Goal: Information Seeking & Learning: Check status

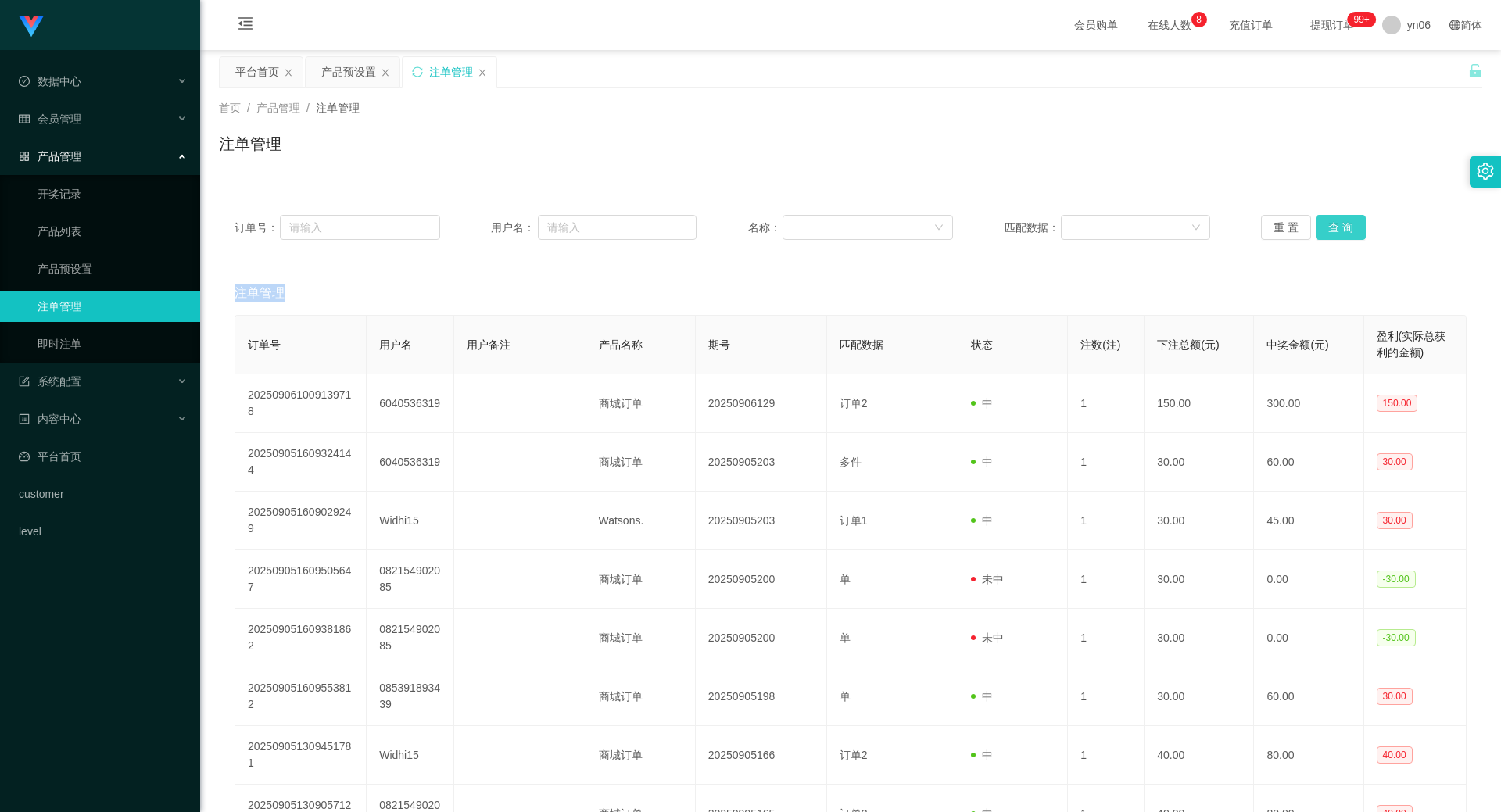
click at [1350, 227] on button "查 询" at bounding box center [1340, 227] width 50 height 25
click at [1350, 228] on button "查 询" at bounding box center [1340, 227] width 50 height 25
click at [1350, 228] on div "重 置 查 询" at bounding box center [1364, 227] width 206 height 25
click at [255, 80] on div "平台首页" at bounding box center [256, 72] width 44 height 30
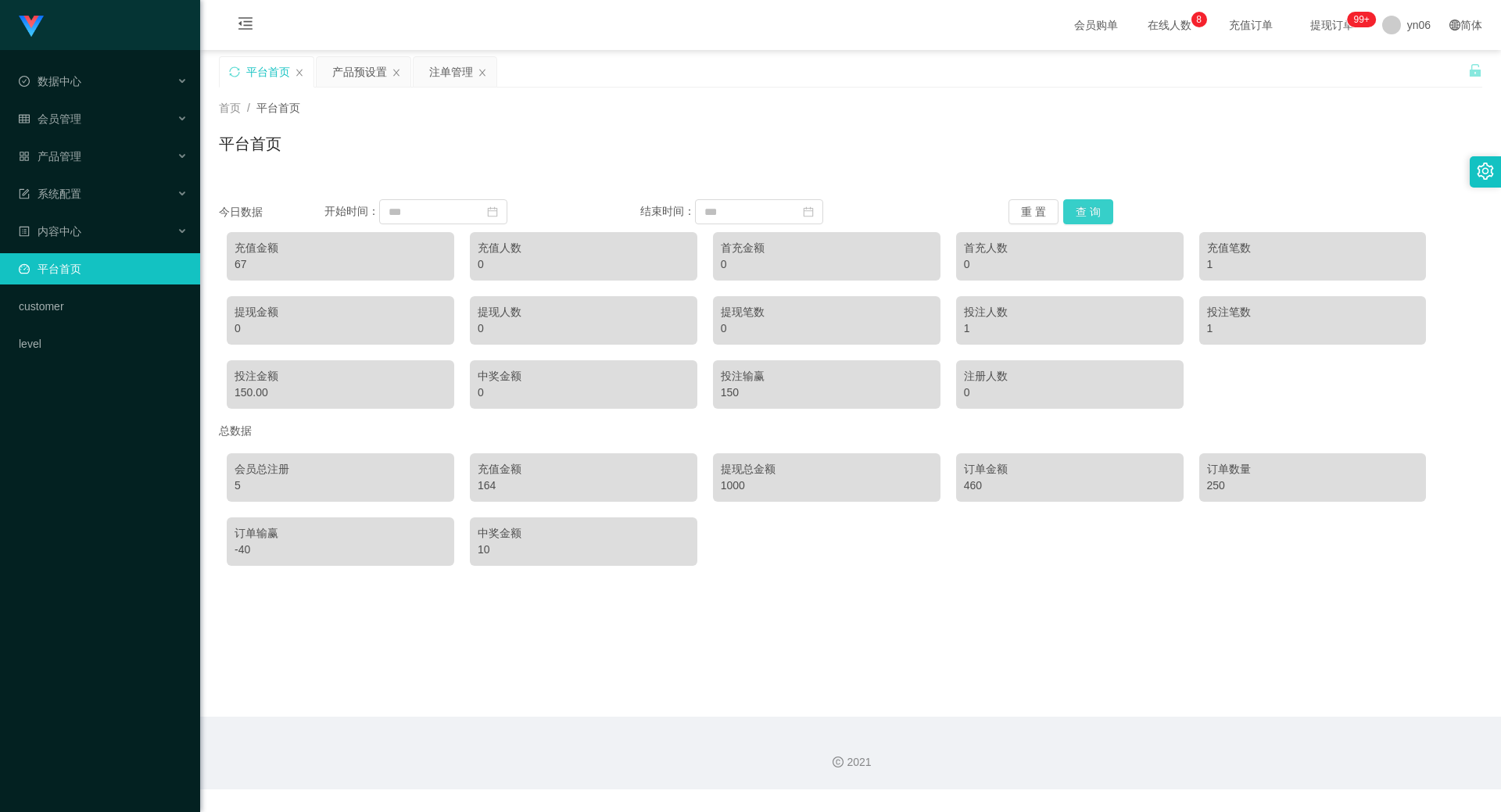
click at [1080, 213] on button "查 询" at bounding box center [1088, 212] width 50 height 25
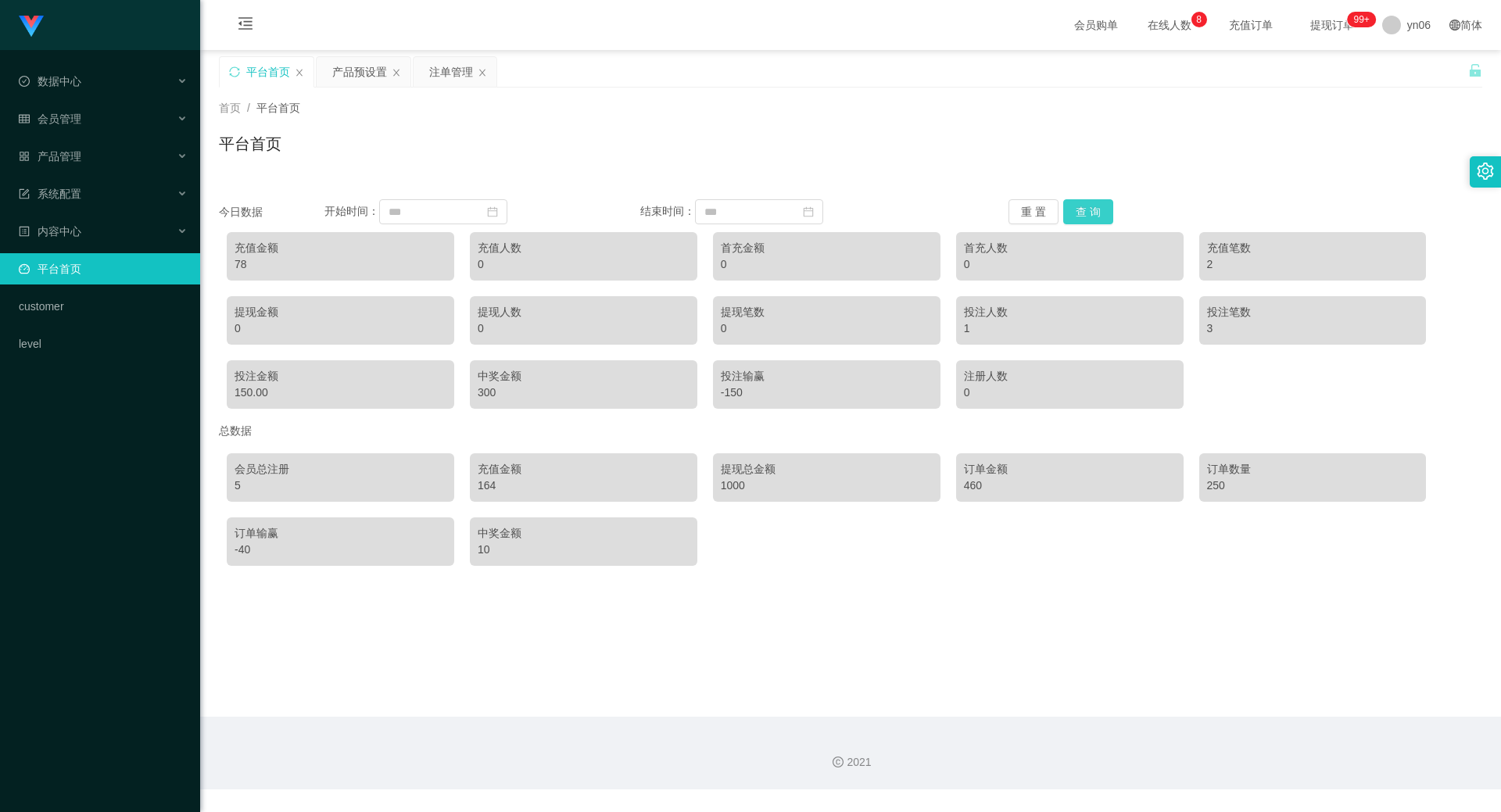
click at [1080, 213] on button "查 询" at bounding box center [1088, 212] width 50 height 25
click at [1079, 213] on button "查 询" at bounding box center [1088, 212] width 50 height 25
drag, startPoint x: 1079, startPoint y: 213, endPoint x: 1071, endPoint y: 222, distance: 12.0
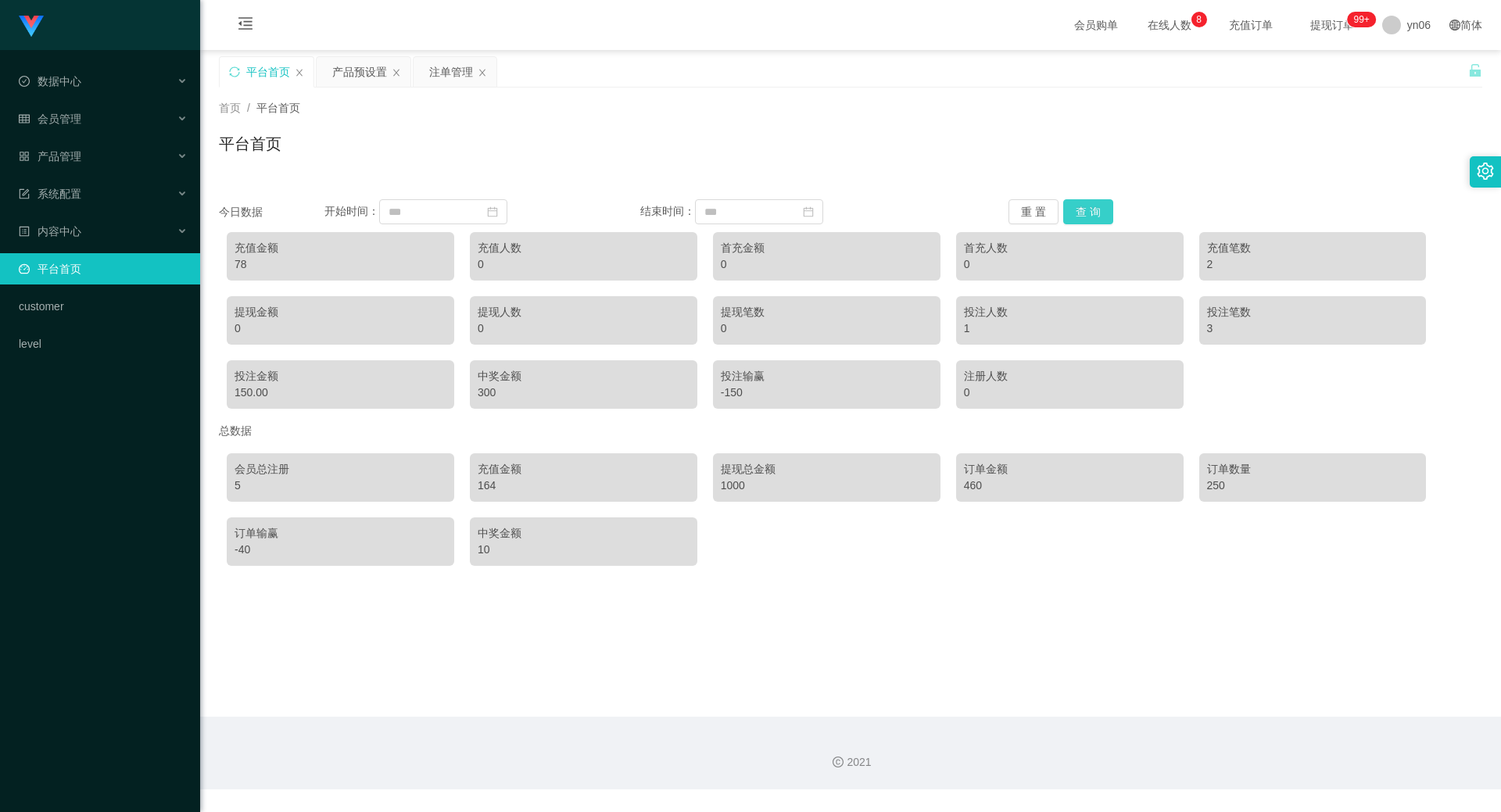
click at [1071, 222] on button "查 询" at bounding box center [1088, 212] width 50 height 25
click at [1072, 222] on button "查 询" at bounding box center [1088, 212] width 50 height 25
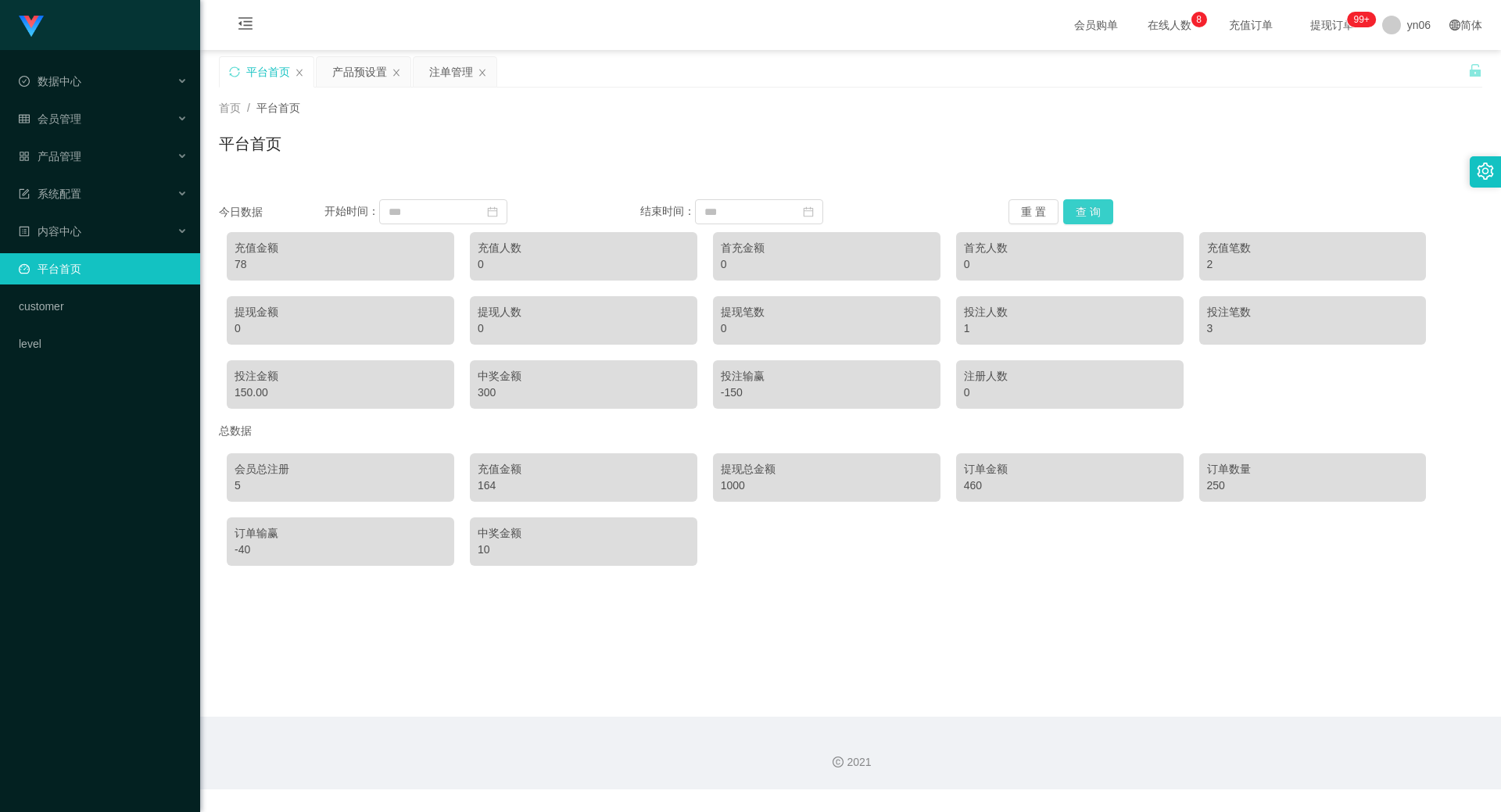
click at [1072, 222] on button "查 询" at bounding box center [1088, 212] width 50 height 25
drag, startPoint x: 1072, startPoint y: 222, endPoint x: 1082, endPoint y: 199, distance: 25.1
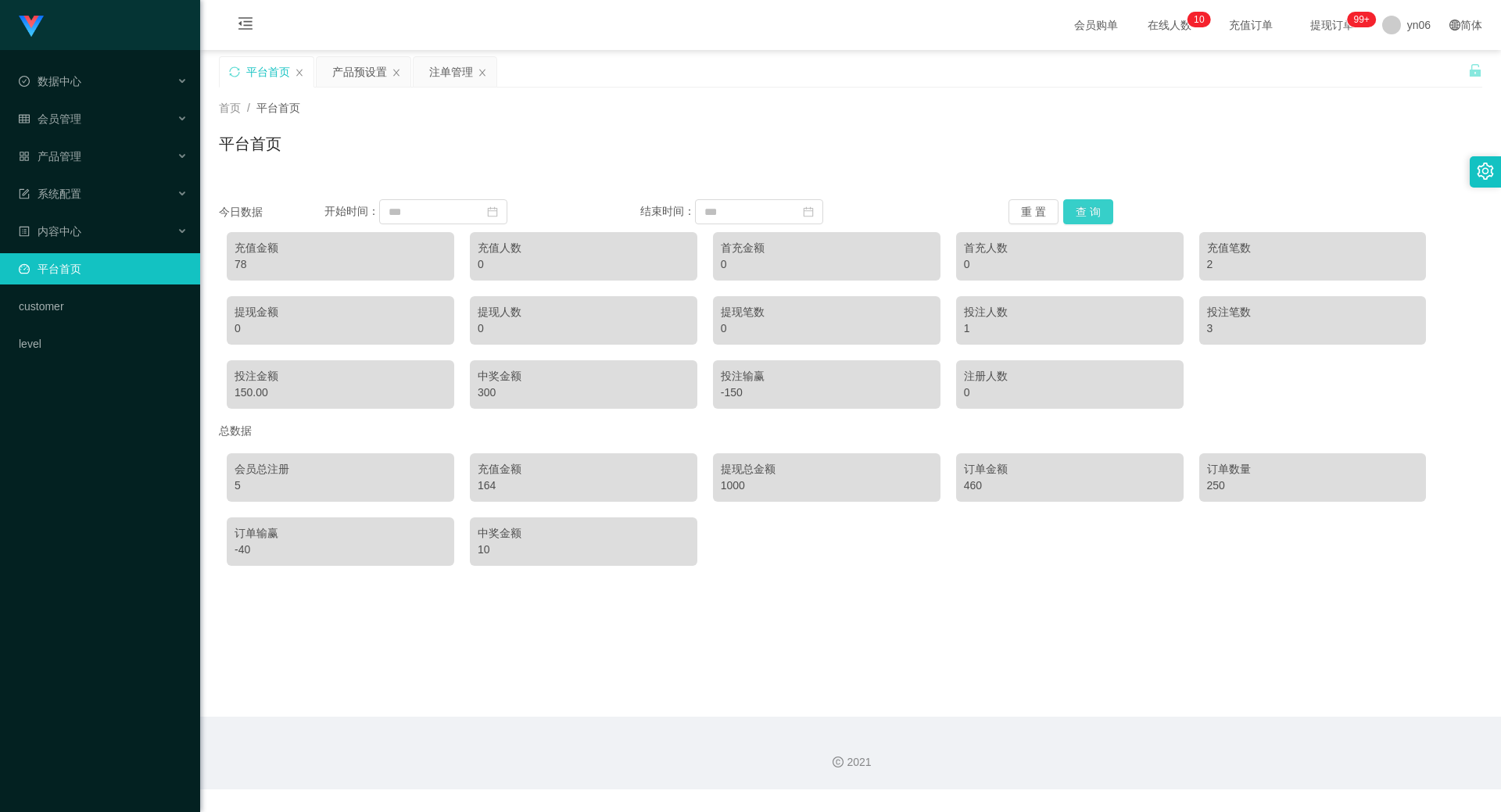
click at [1082, 199] on button "查 询" at bounding box center [1088, 212] width 50 height 25
drag, startPoint x: 1082, startPoint y: 199, endPoint x: 1077, endPoint y: 210, distance: 12.1
click at [1081, 201] on button "查 询" at bounding box center [1088, 212] width 50 height 25
drag, startPoint x: 1087, startPoint y: 193, endPoint x: 1071, endPoint y: 208, distance: 21.9
click at [1081, 197] on div "今日数据 开始时间： 结束时间： 重 置 查 询 充值金额 78 充值人数 0 首充金额 0 首充人数 0 充值笔数 2 提现金额 0 提现人数 0 提现笔数…" at bounding box center [850, 377] width 1263 height 392
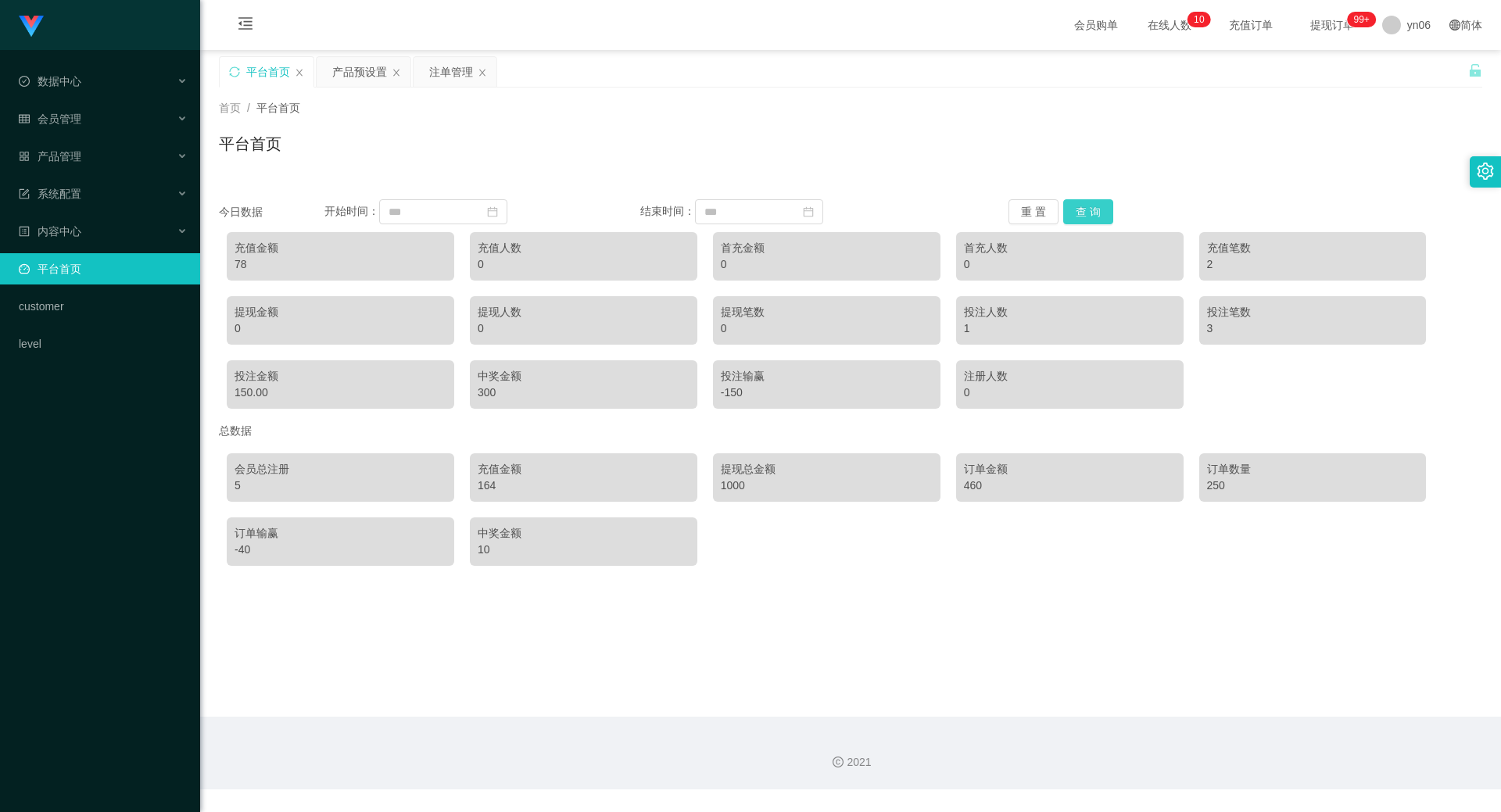
click at [1073, 208] on button "查 询" at bounding box center [1088, 212] width 50 height 25
click at [1073, 210] on button "查 询" at bounding box center [1088, 212] width 50 height 25
click at [1073, 211] on button "查 询" at bounding box center [1088, 212] width 50 height 25
click at [1071, 214] on button "查 询" at bounding box center [1088, 212] width 50 height 25
click at [125, 105] on div "会员管理" at bounding box center [100, 119] width 200 height 31
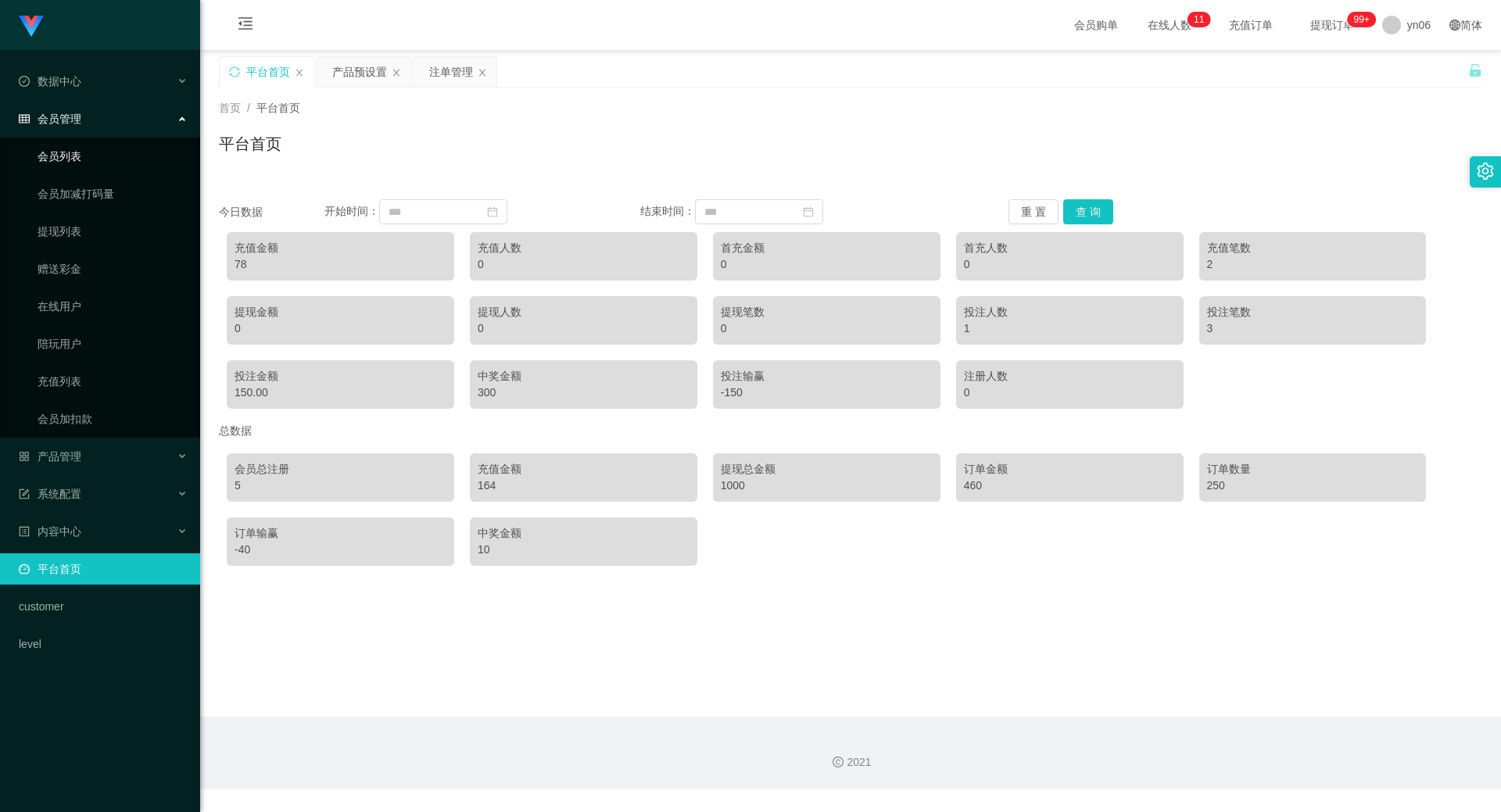
click at [147, 165] on link "会员列表" at bounding box center [112, 156] width 150 height 31
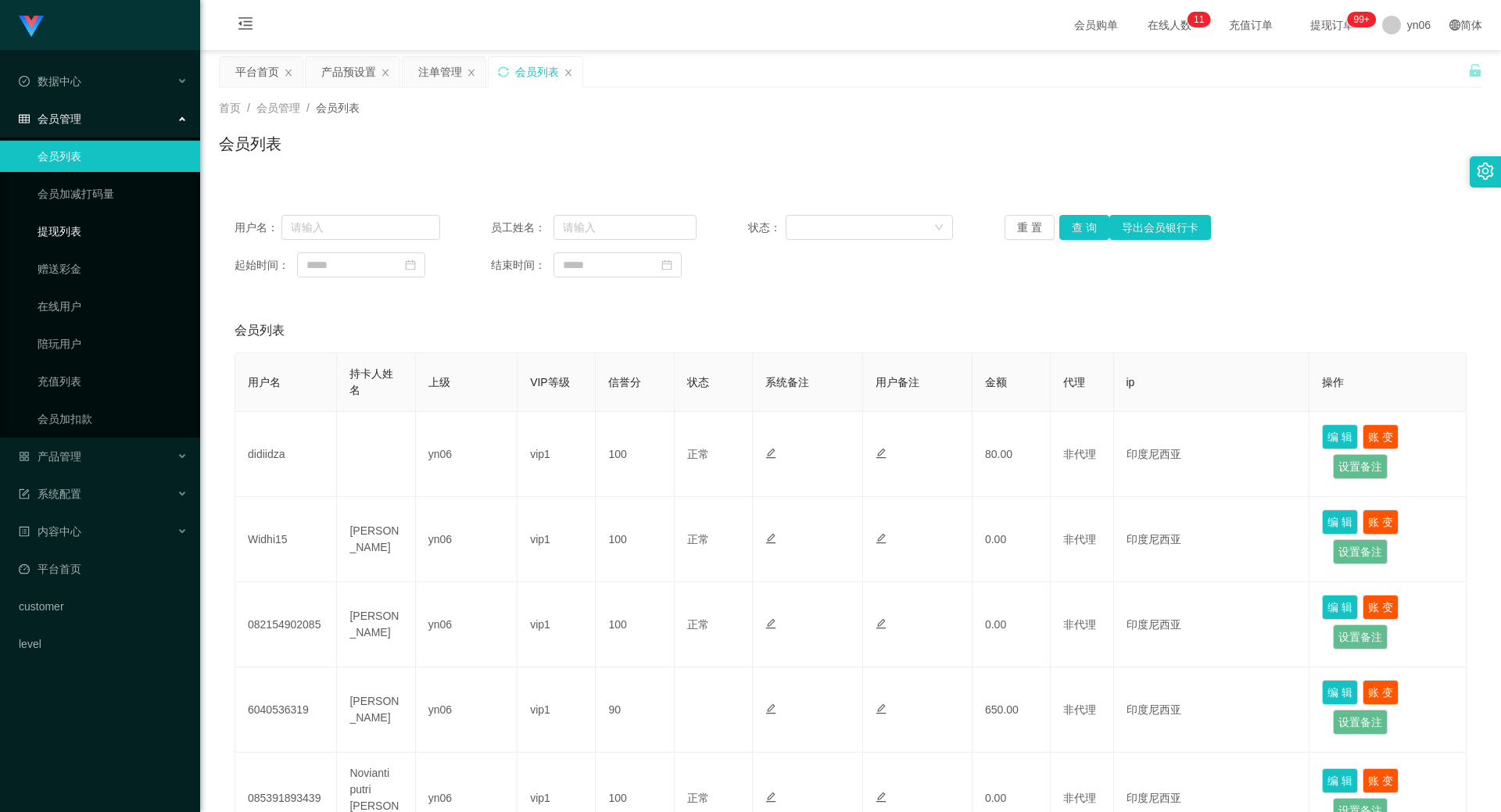
click at [108, 228] on link "提现列表" at bounding box center [112, 231] width 150 height 31
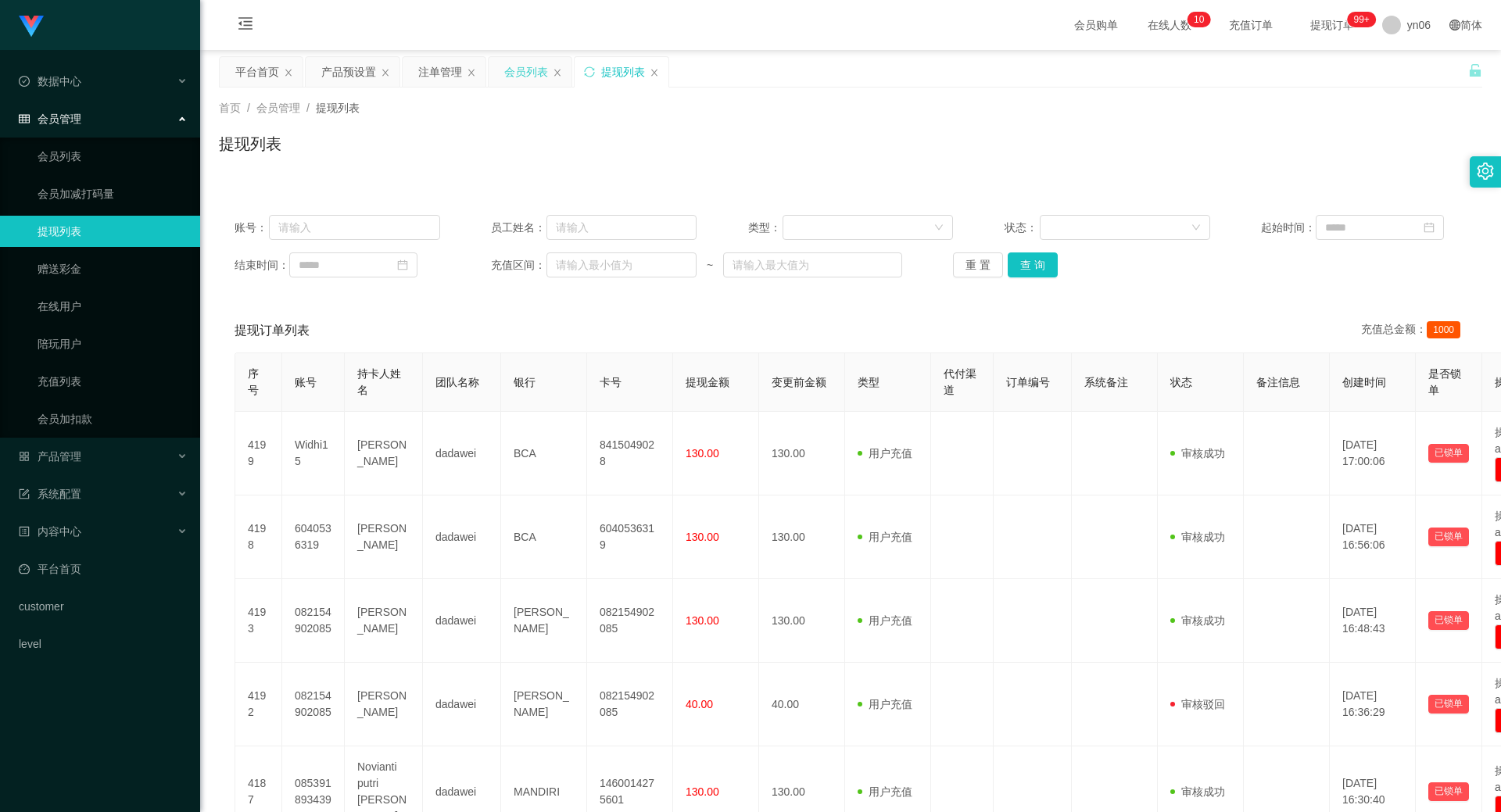
click at [523, 70] on div "会员列表" at bounding box center [525, 72] width 44 height 30
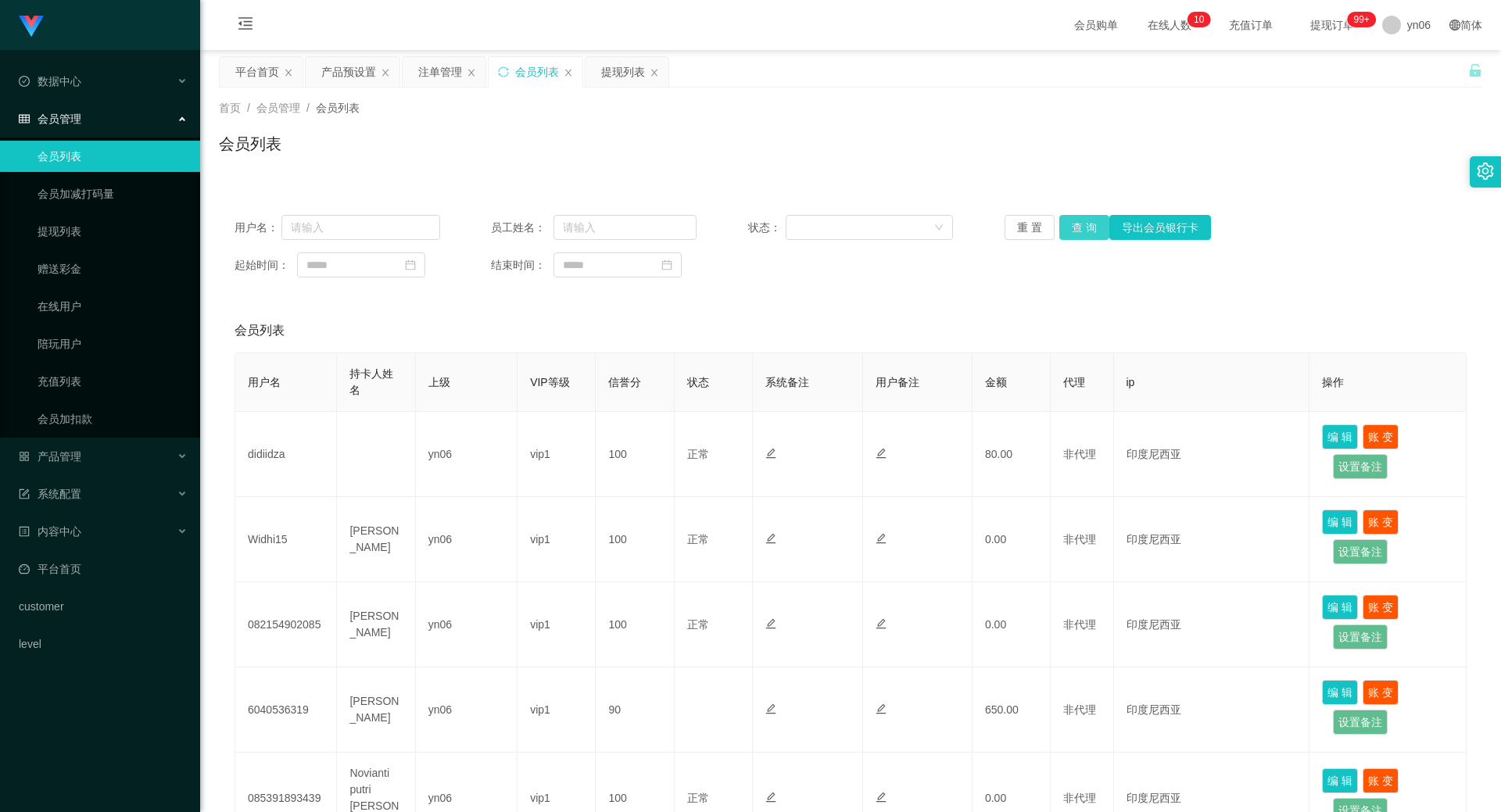
click at [1091, 228] on button "查 询" at bounding box center [1084, 227] width 50 height 25
drag, startPoint x: 1090, startPoint y: 230, endPoint x: 1086, endPoint y: 239, distance: 9.8
click at [1090, 231] on button "查 询" at bounding box center [1084, 227] width 50 height 25
click at [1085, 242] on div "用户名： 员工姓名： 状态： 重 置 查 询 导出会员银行卡 起始时间： 结束时间：" at bounding box center [850, 246] width 1263 height 94
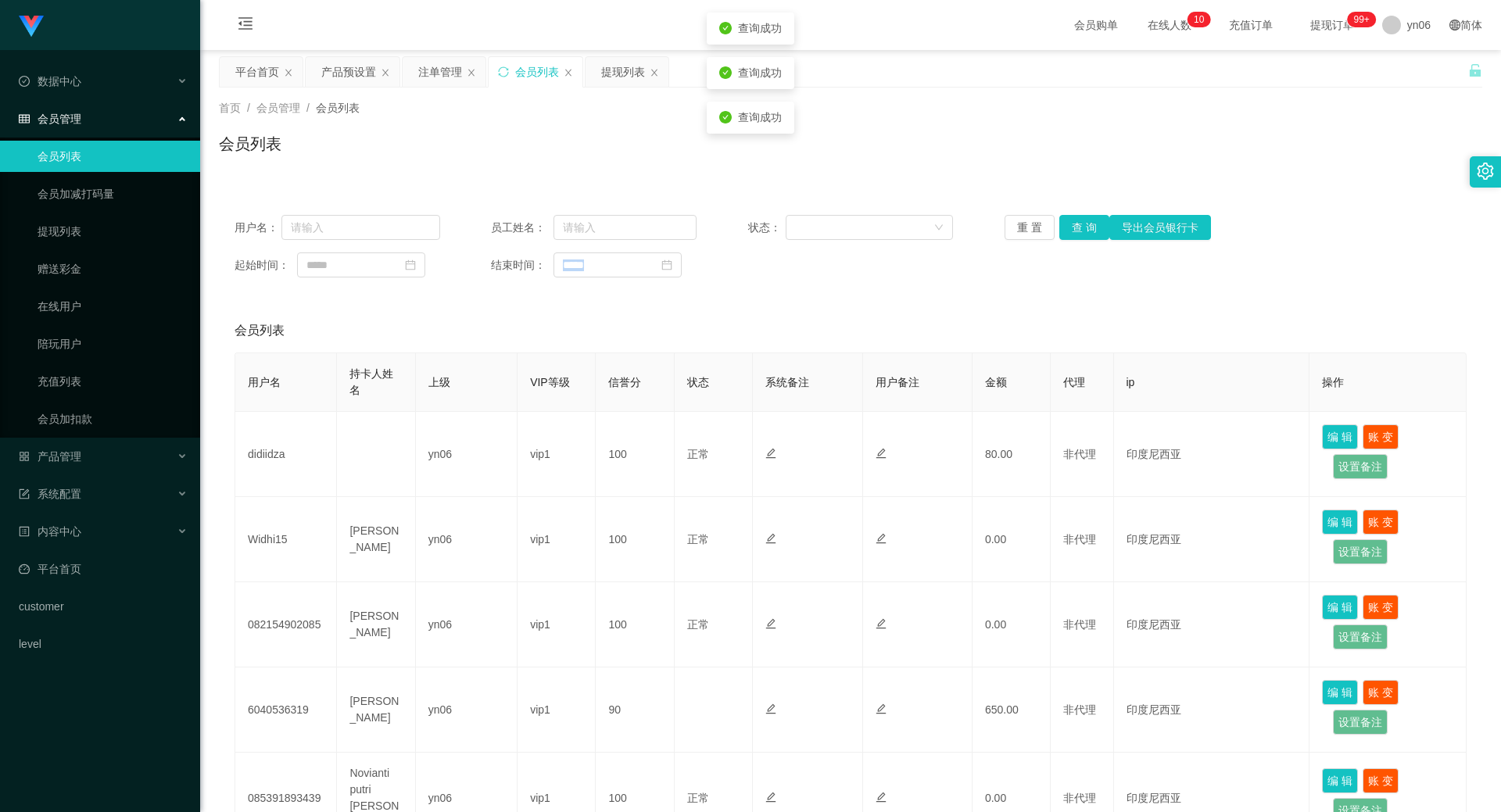
click at [1085, 242] on div "用户名： 员工姓名： 状态： 重 置 查 询 导出会员银行卡 起始时间： 结束时间：" at bounding box center [850, 246] width 1263 height 94
click at [357, 72] on div "产品预设置" at bounding box center [348, 72] width 55 height 30
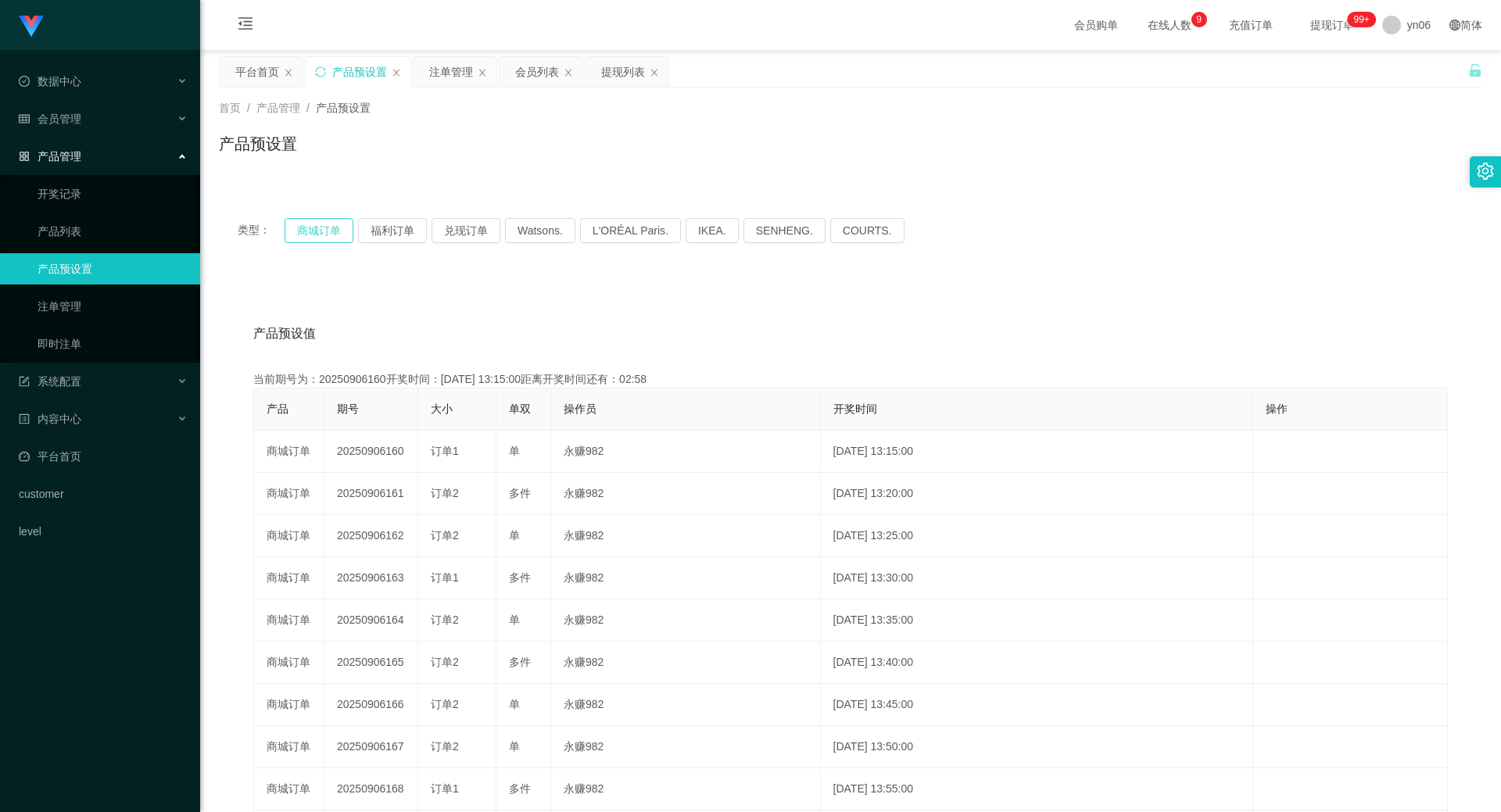
click at [320, 235] on button "商城订单" at bounding box center [318, 230] width 69 height 25
click at [320, 234] on button "商城订单" at bounding box center [318, 230] width 69 height 25
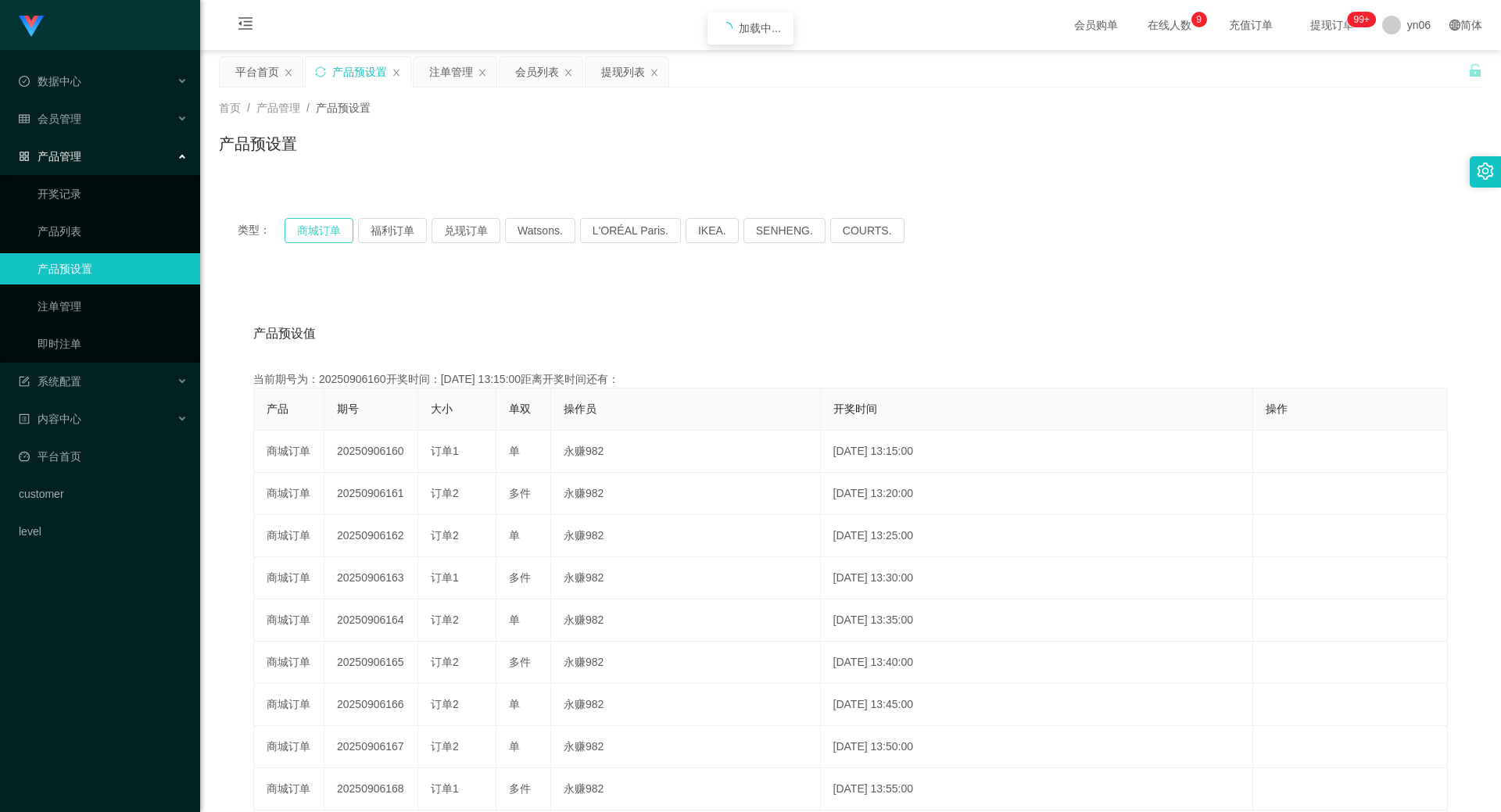
click at [320, 234] on button "商城订单" at bounding box center [318, 230] width 69 height 25
click at [247, 71] on div "平台首页" at bounding box center [256, 72] width 44 height 30
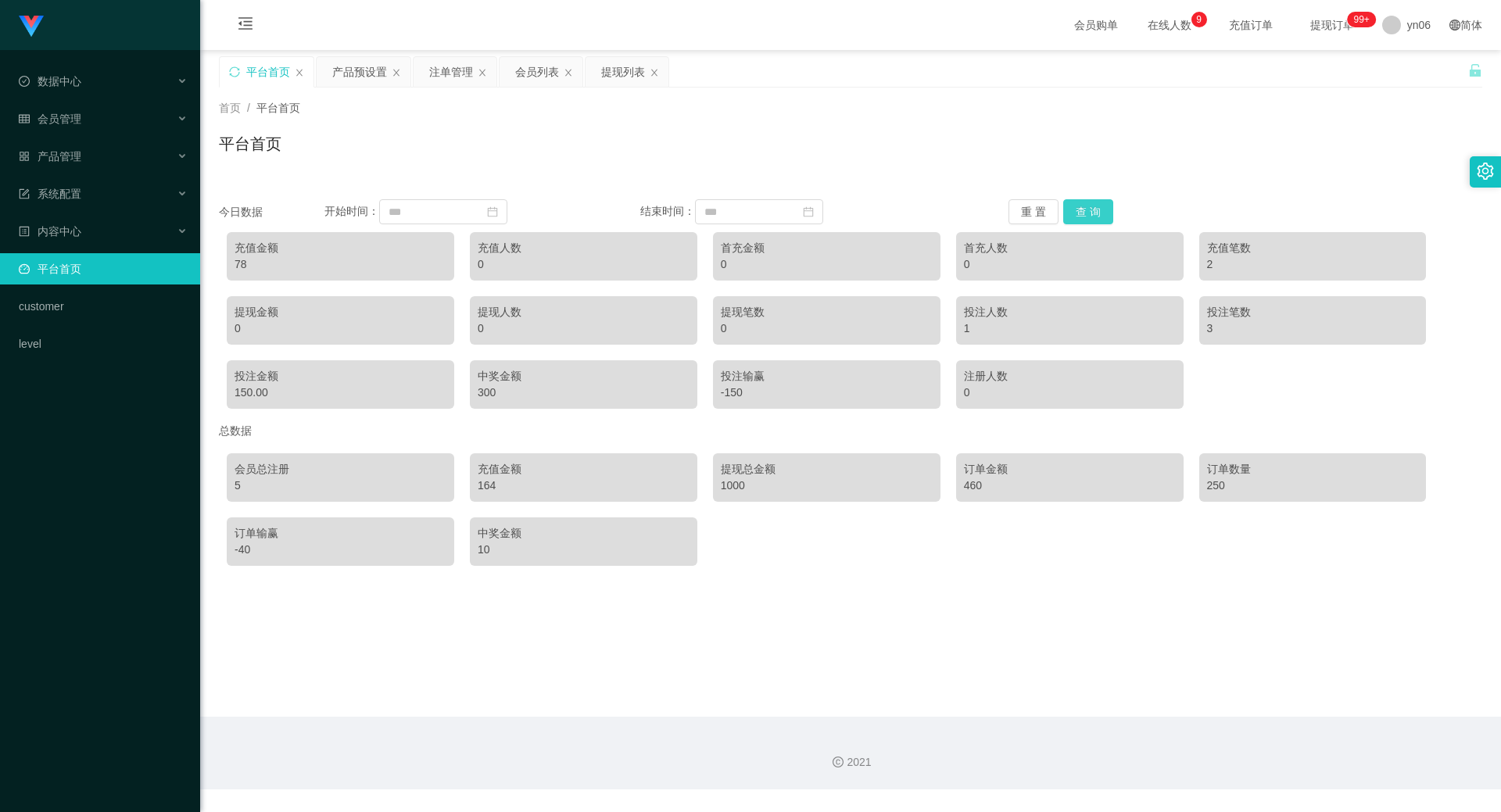
click at [1085, 214] on button "查 询" at bounding box center [1088, 212] width 50 height 25
click at [1084, 216] on button "查 询" at bounding box center [1088, 212] width 50 height 25
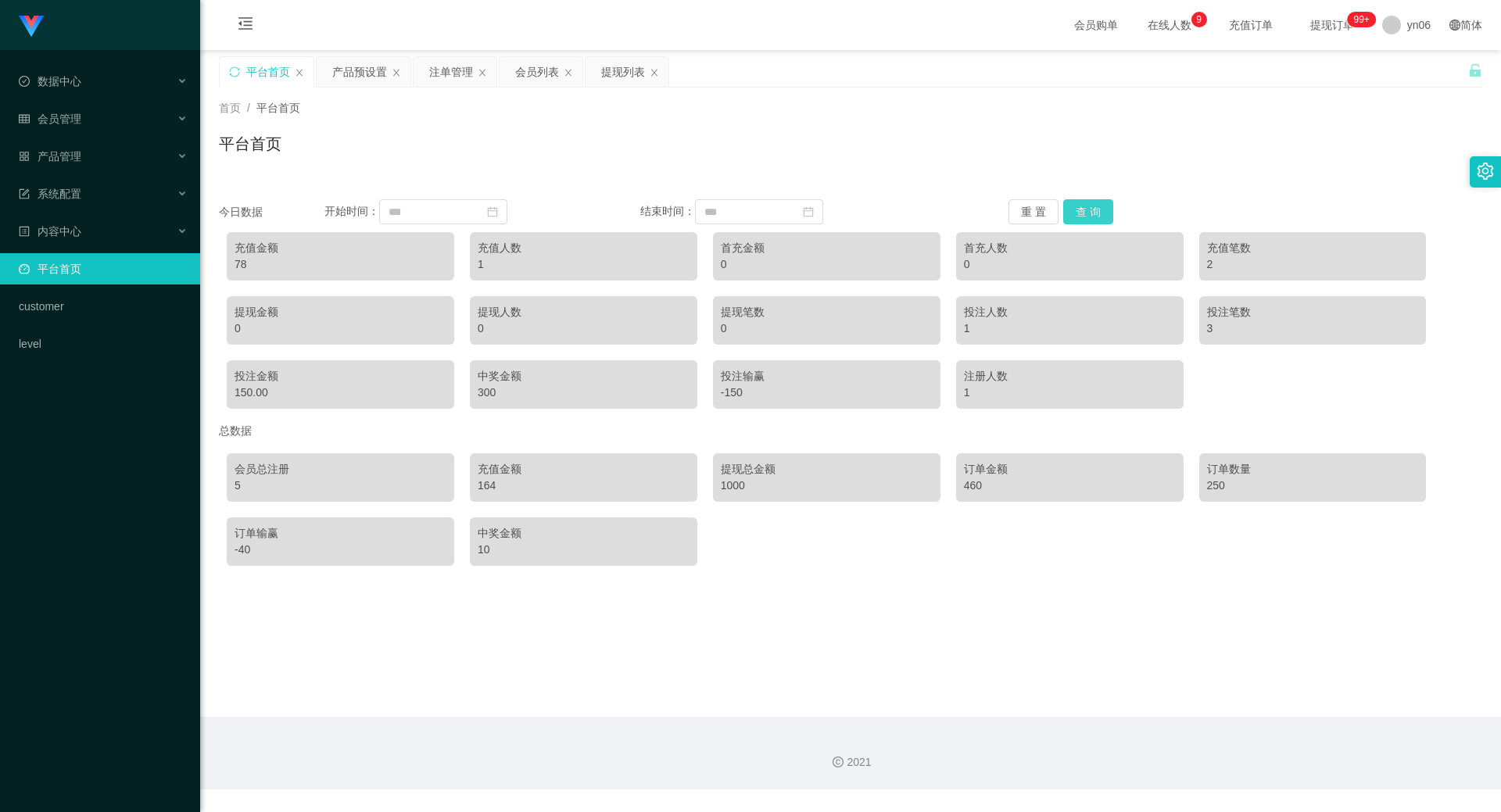
click at [1083, 218] on button "查 询" at bounding box center [1088, 212] width 50 height 25
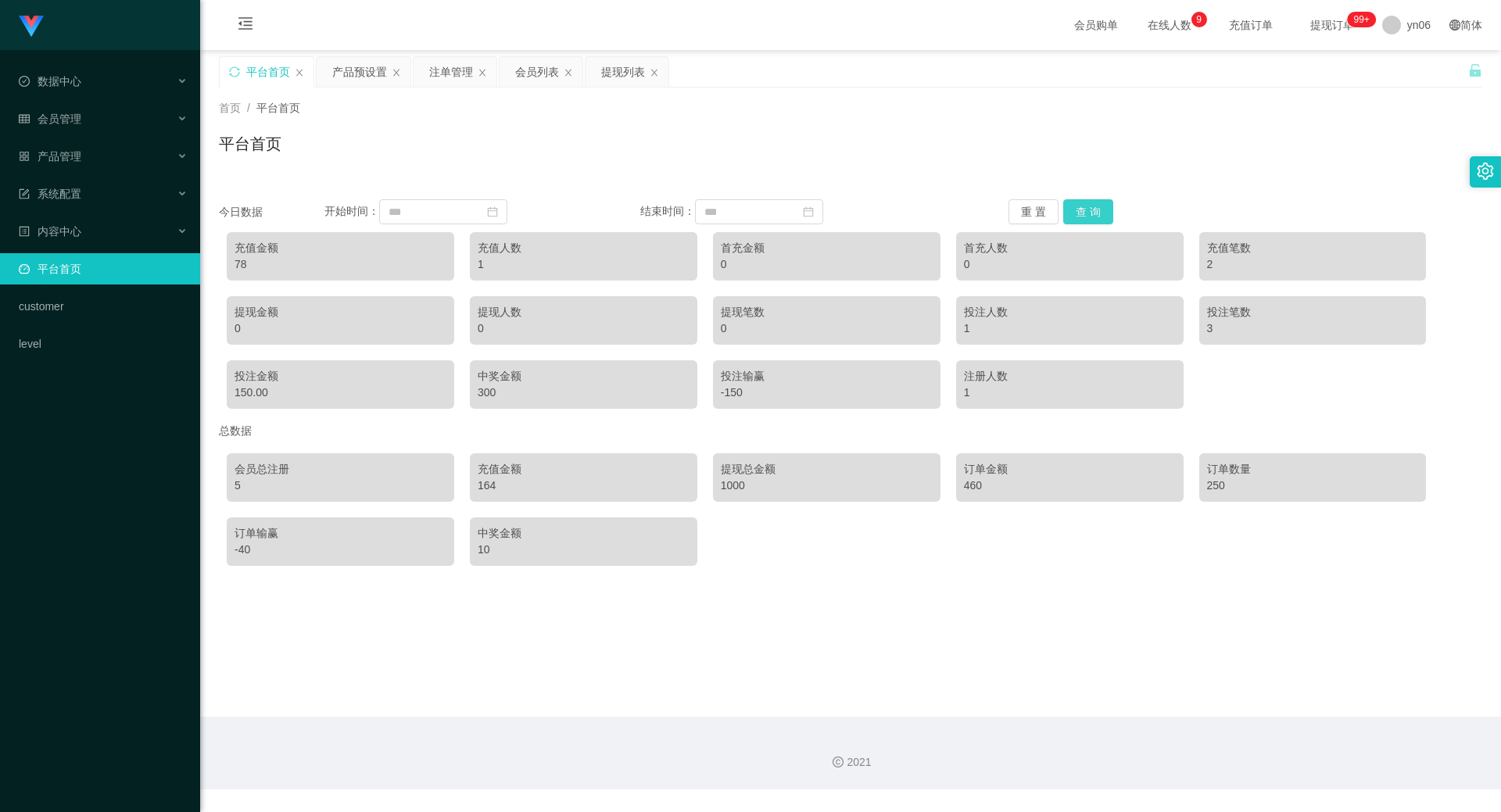
click at [1083, 218] on button "查 询" at bounding box center [1088, 212] width 50 height 25
click at [1089, 218] on button "查 询" at bounding box center [1088, 212] width 50 height 25
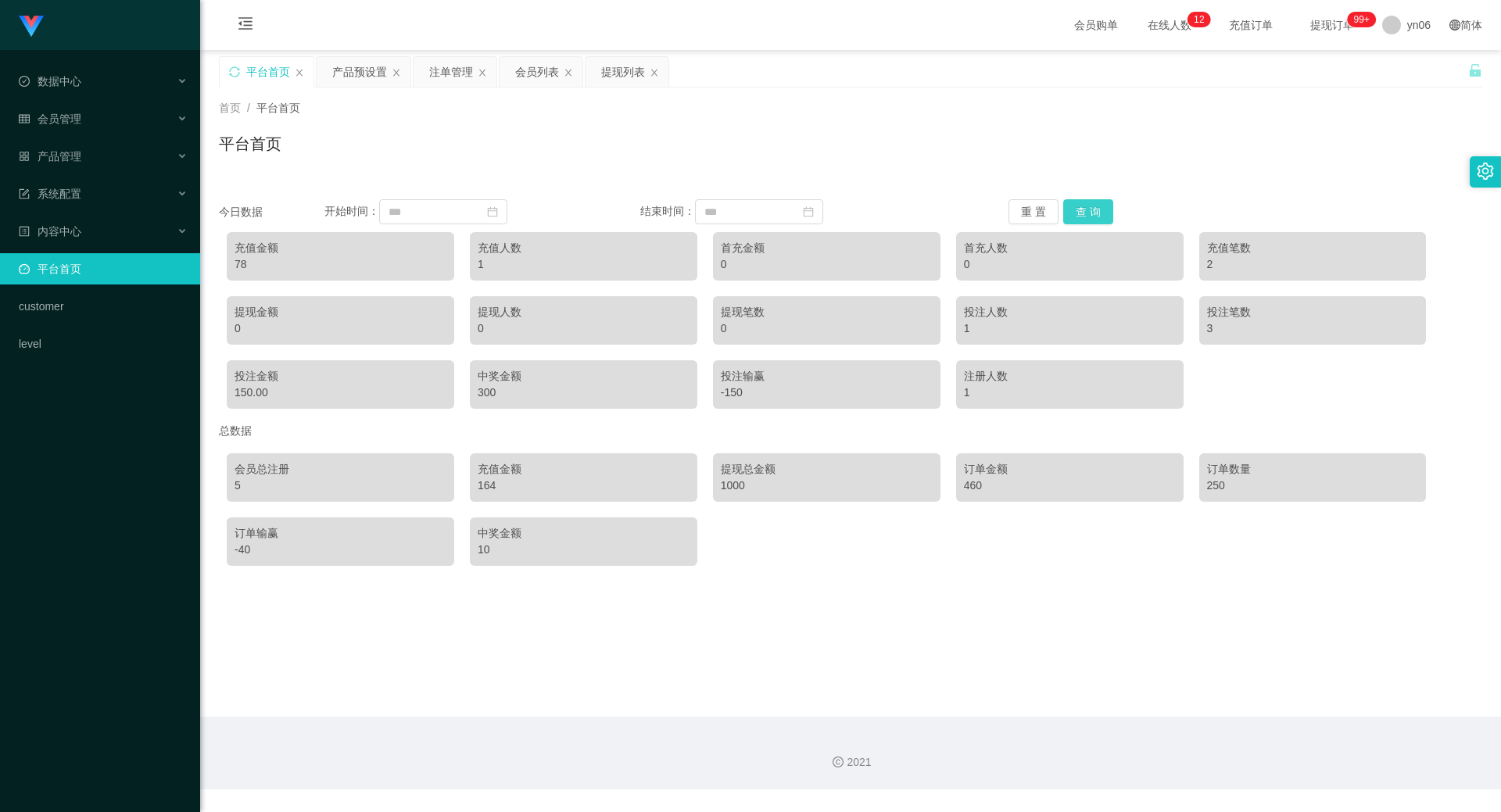
click at [1089, 218] on button "查 询" at bounding box center [1088, 212] width 50 height 25
click at [1094, 218] on button "查 询" at bounding box center [1088, 212] width 50 height 25
click at [1091, 210] on button "查 询" at bounding box center [1088, 212] width 50 height 25
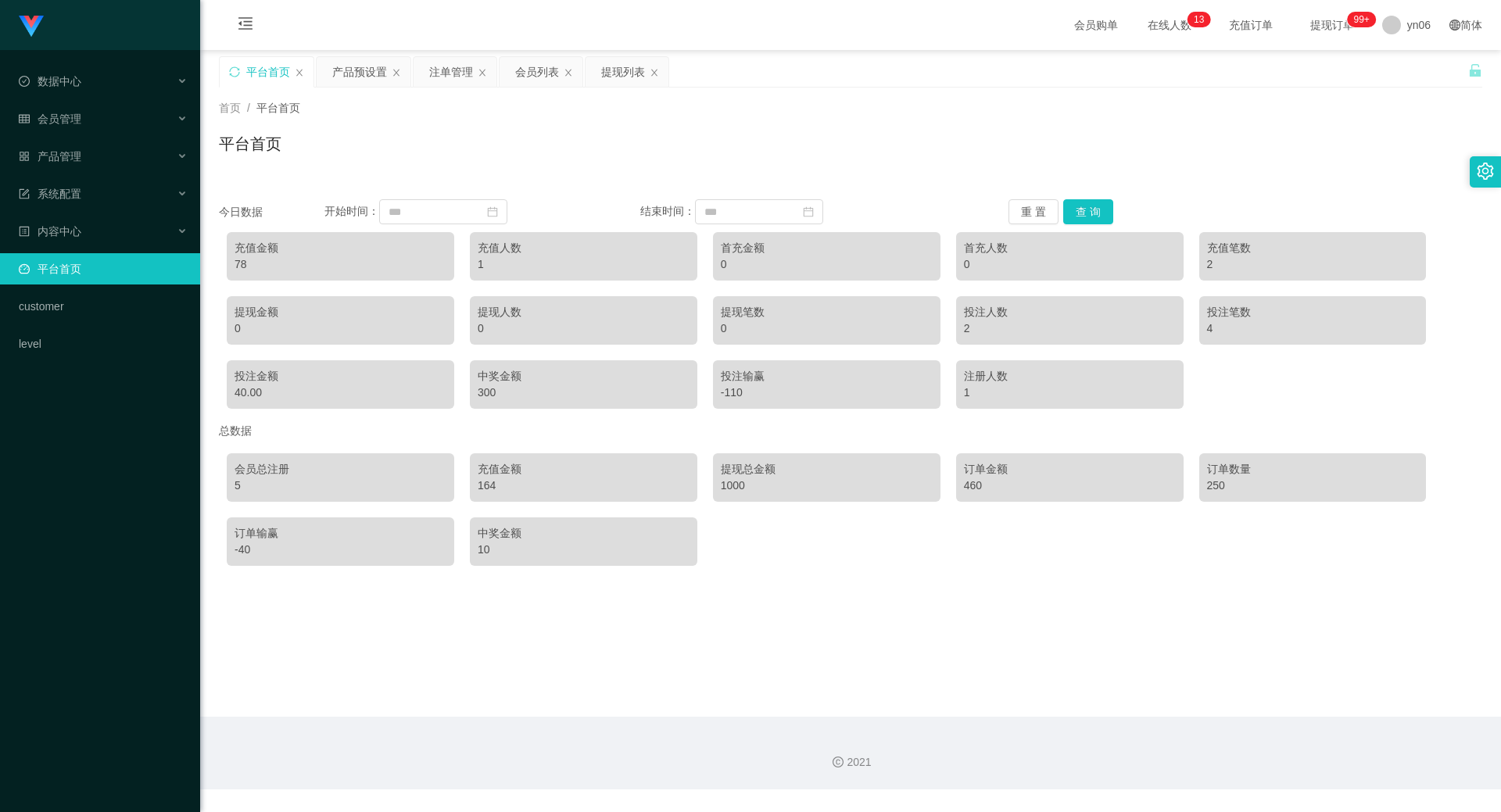
click at [447, 76] on div "注单管理" at bounding box center [451, 72] width 44 height 30
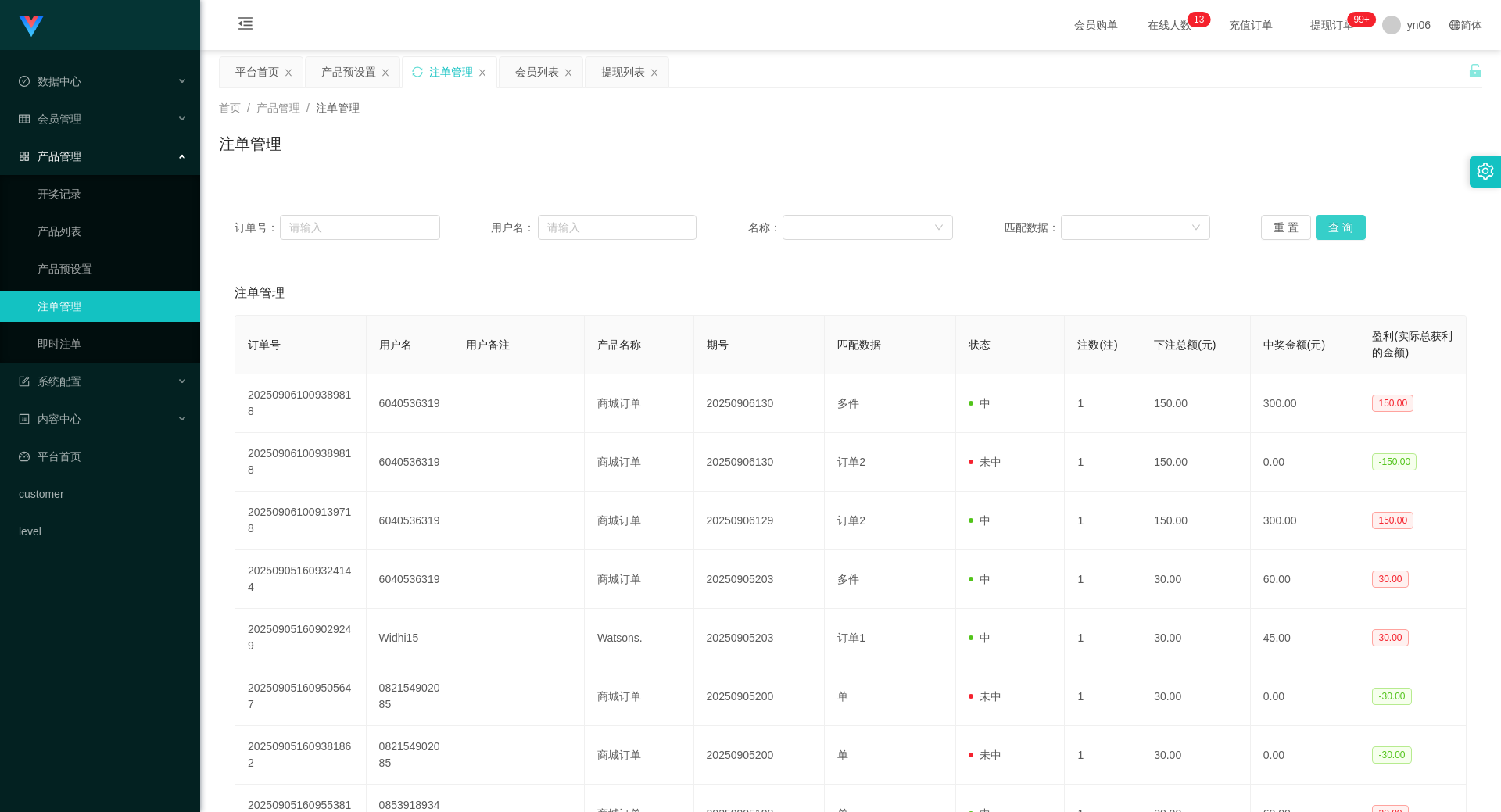
click at [1328, 236] on button "查 询" at bounding box center [1340, 227] width 50 height 25
click at [1328, 236] on div "重 置 查 询" at bounding box center [1364, 227] width 206 height 25
click at [1328, 236] on button "查 询" at bounding box center [1348, 227] width 67 height 25
click at [1328, 236] on div "重 置 查 询" at bounding box center [1364, 227] width 206 height 25
click at [1328, 236] on button "查 询" at bounding box center [1348, 227] width 67 height 25
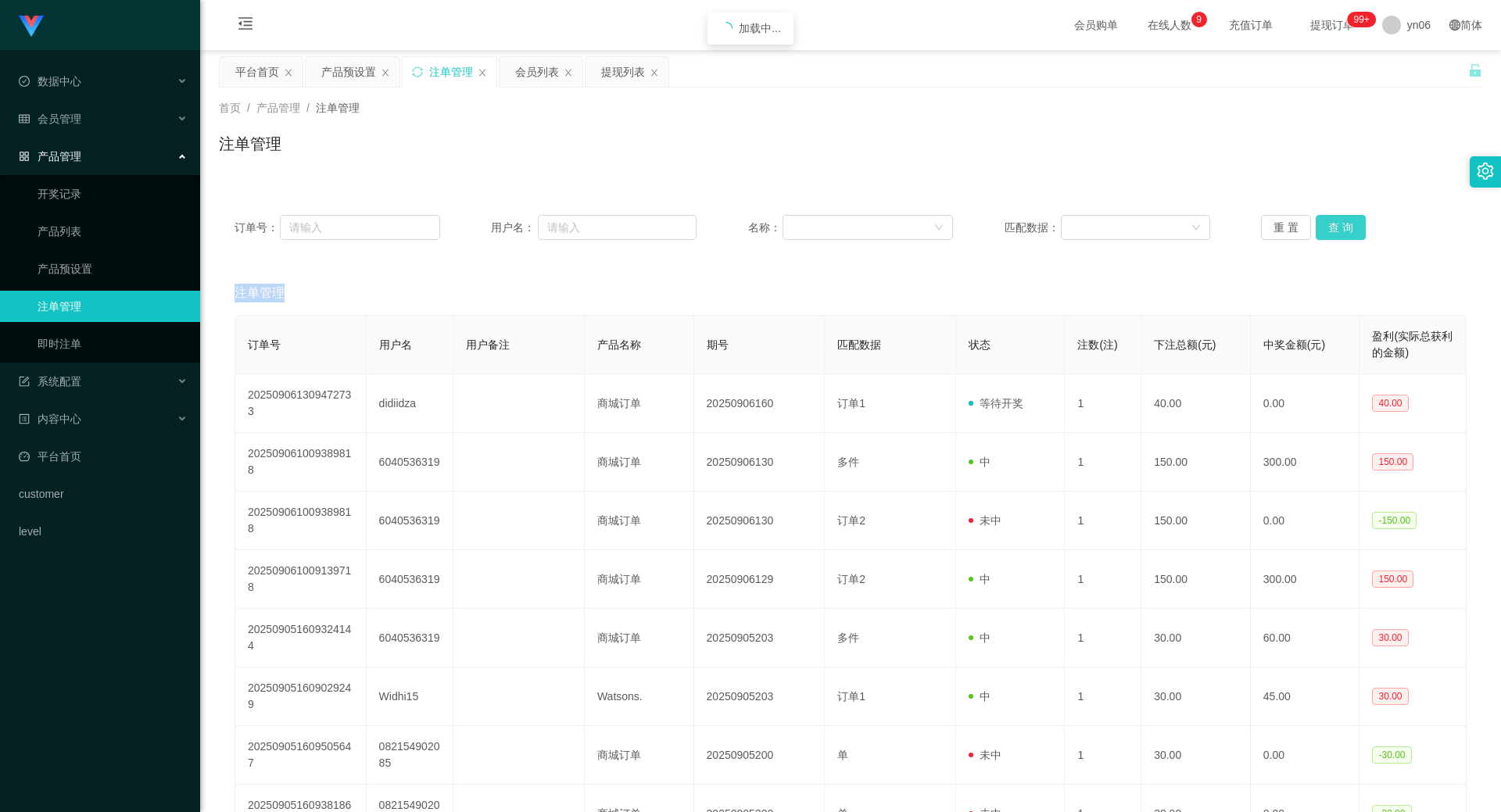
click at [1334, 234] on button "查 询" at bounding box center [1340, 227] width 50 height 25
click at [1331, 232] on div "重 置 查 询" at bounding box center [1364, 227] width 206 height 25
click at [1331, 232] on button "查 询" at bounding box center [1340, 227] width 50 height 25
click at [1331, 232] on div "重 置 查 询" at bounding box center [1364, 227] width 206 height 25
click at [1331, 232] on button "查 询" at bounding box center [1340, 227] width 50 height 25
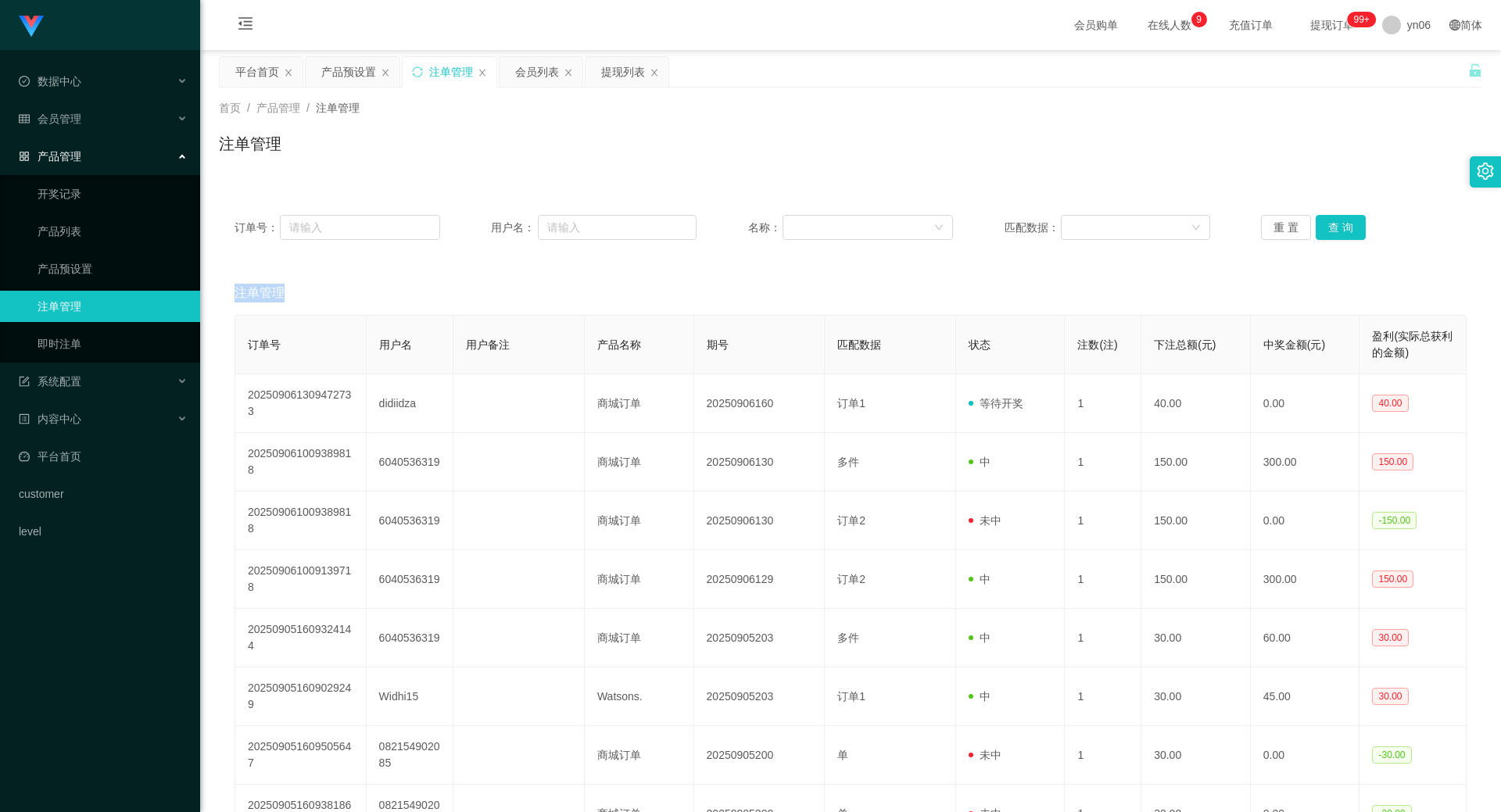
click at [1331, 232] on div "重 置 查 询" at bounding box center [1364, 227] width 206 height 25
click at [1331, 231] on button "查 询" at bounding box center [1340, 227] width 50 height 25
click at [1331, 231] on div "重 置 查 询" at bounding box center [1364, 227] width 206 height 25
click at [1331, 231] on button "查 询" at bounding box center [1340, 227] width 50 height 25
click at [1331, 231] on div "重 置 查 询" at bounding box center [1364, 227] width 206 height 25
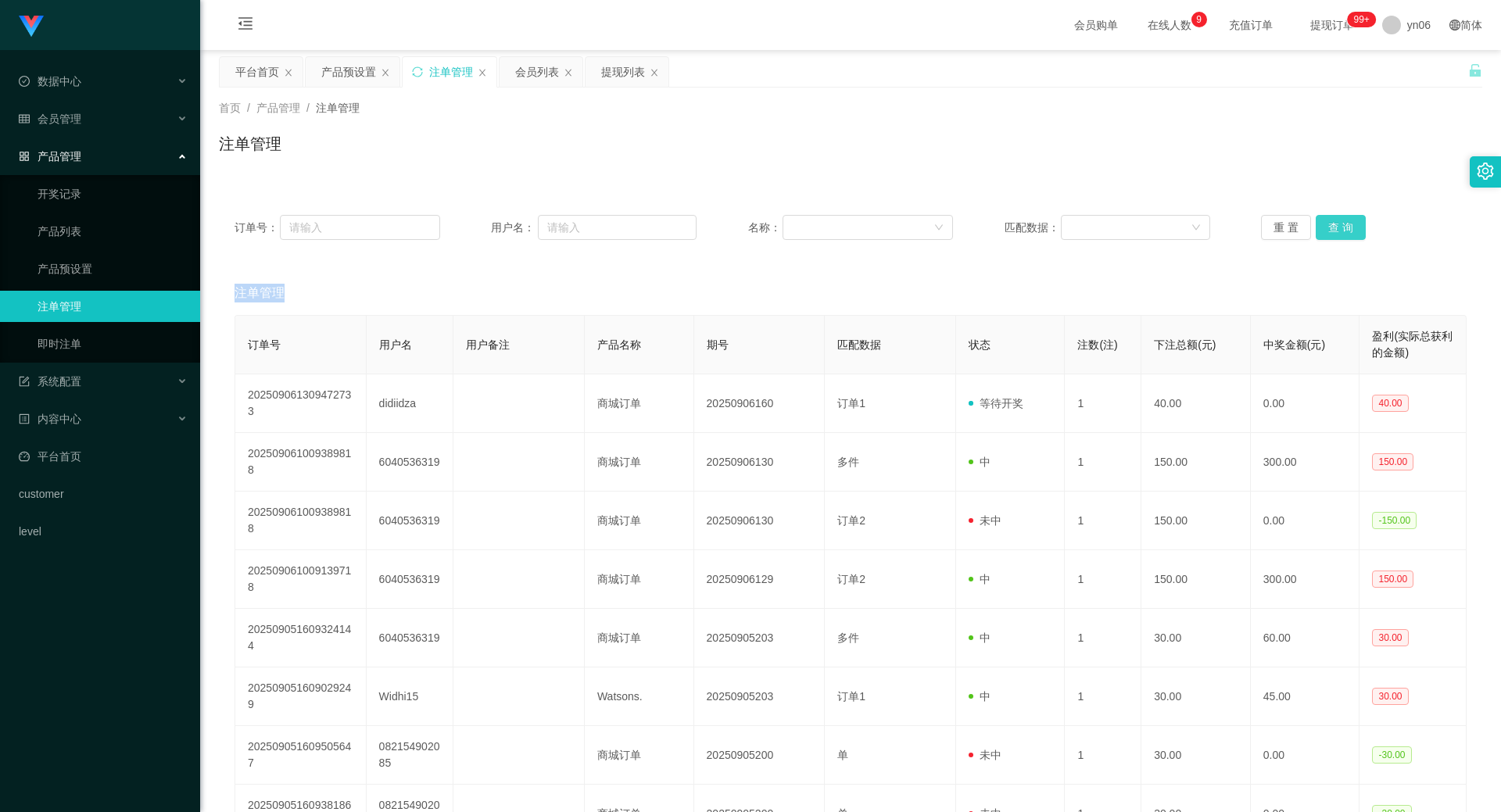
click at [1331, 231] on button "查 询" at bounding box center [1340, 227] width 50 height 25
click at [1331, 231] on div "重 置 查 询" at bounding box center [1364, 227] width 206 height 25
click at [1331, 231] on button "查 询" at bounding box center [1340, 227] width 50 height 25
click at [1331, 231] on div "重 置 查 询" at bounding box center [1364, 227] width 206 height 25
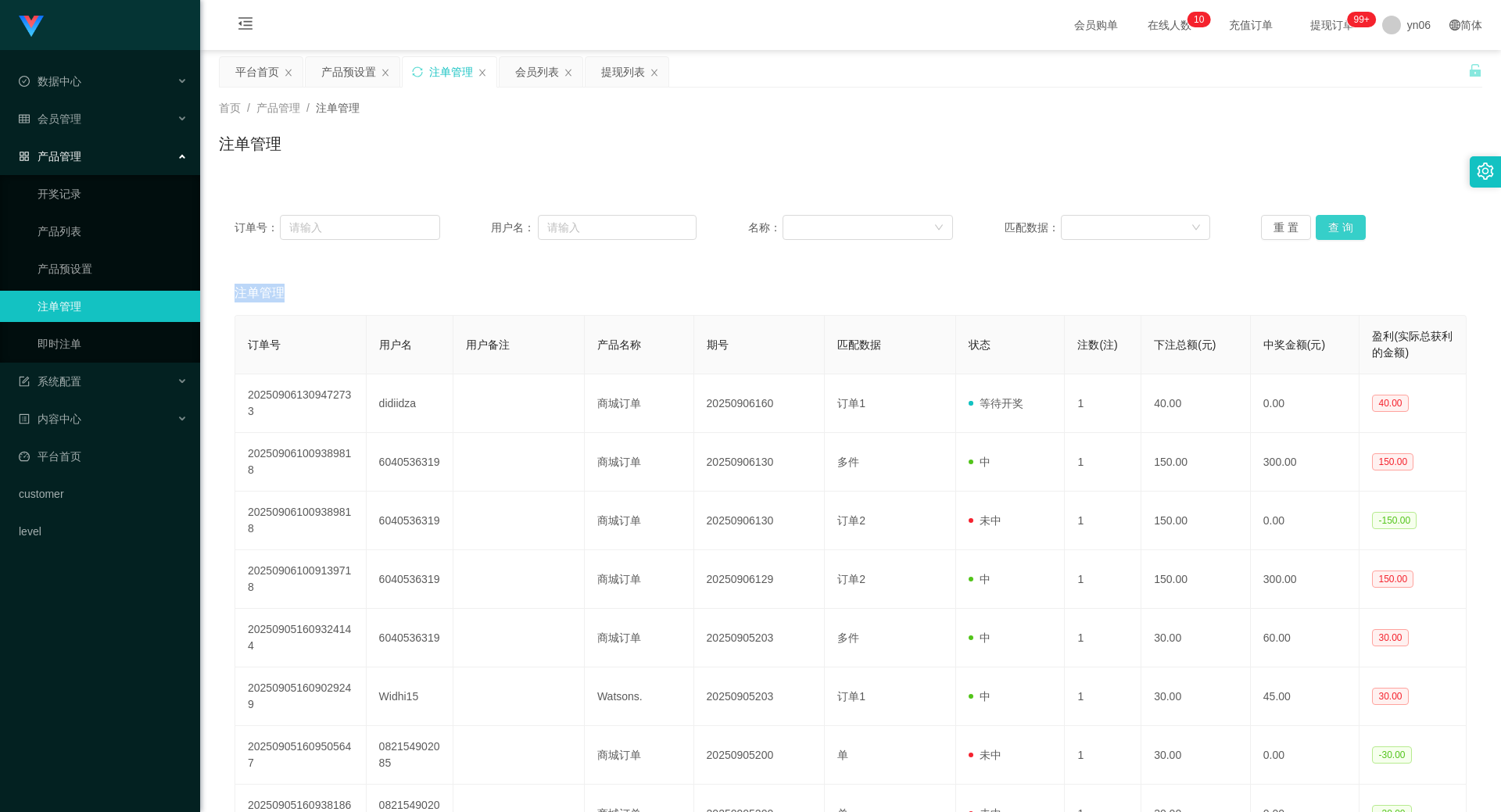
click at [1331, 231] on button "查 询" at bounding box center [1340, 227] width 50 height 25
click at [1331, 231] on div "重 置 查 询" at bounding box center [1364, 227] width 206 height 25
click at [1331, 231] on button "查 询" at bounding box center [1340, 227] width 50 height 25
click at [1331, 231] on div "重 置 查 询" at bounding box center [1364, 227] width 206 height 25
click at [1331, 231] on button "查 询" at bounding box center [1340, 227] width 50 height 25
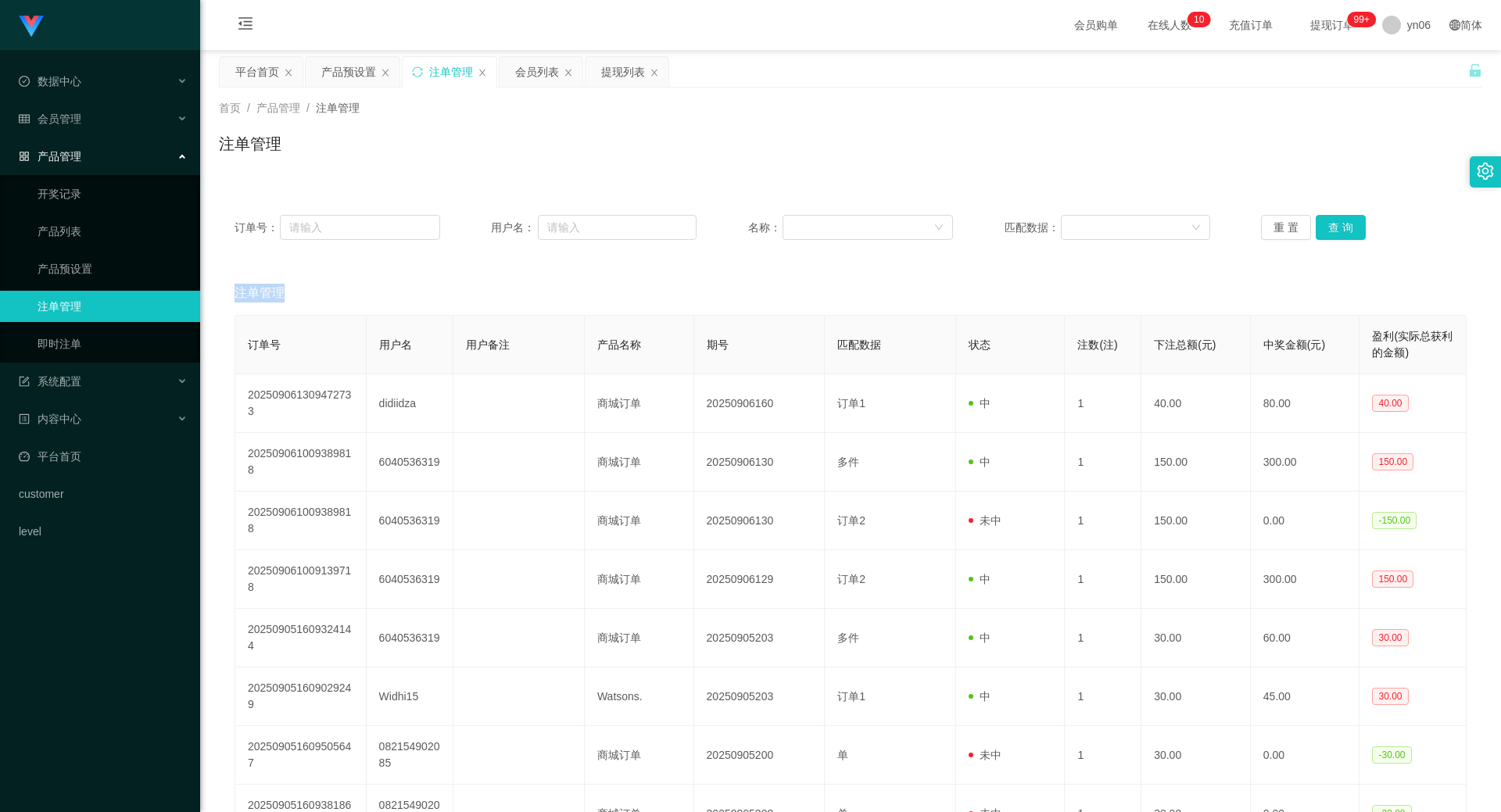
click at [1331, 231] on div "重 置 查 询" at bounding box center [1364, 227] width 206 height 25
click at [1331, 231] on button "查 询" at bounding box center [1340, 227] width 50 height 25
click at [1331, 231] on div "重 置 查 询" at bounding box center [1364, 227] width 206 height 25
click at [1331, 231] on button "查 询" at bounding box center [1340, 227] width 50 height 25
click at [1331, 231] on div "重 置 查 询" at bounding box center [1364, 227] width 206 height 25
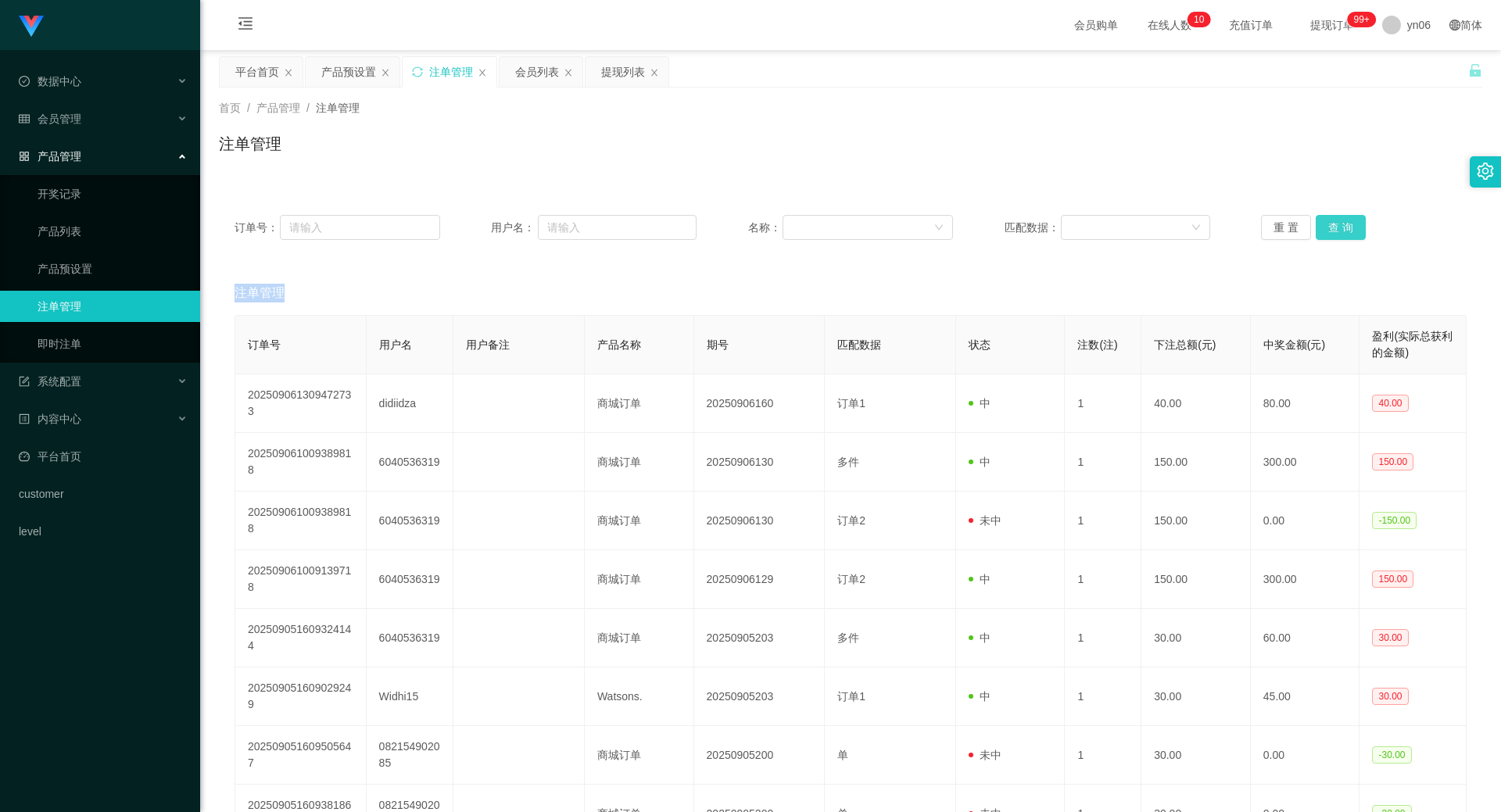
click at [1331, 231] on button "查 询" at bounding box center [1340, 227] width 50 height 25
click at [1331, 231] on div "重 置 查 询" at bounding box center [1364, 227] width 206 height 25
click at [1331, 231] on button "查 询" at bounding box center [1340, 227] width 50 height 25
click at [1331, 231] on div "重 置 查 询" at bounding box center [1364, 227] width 206 height 25
click at [1331, 231] on button "查 询" at bounding box center [1340, 227] width 50 height 25
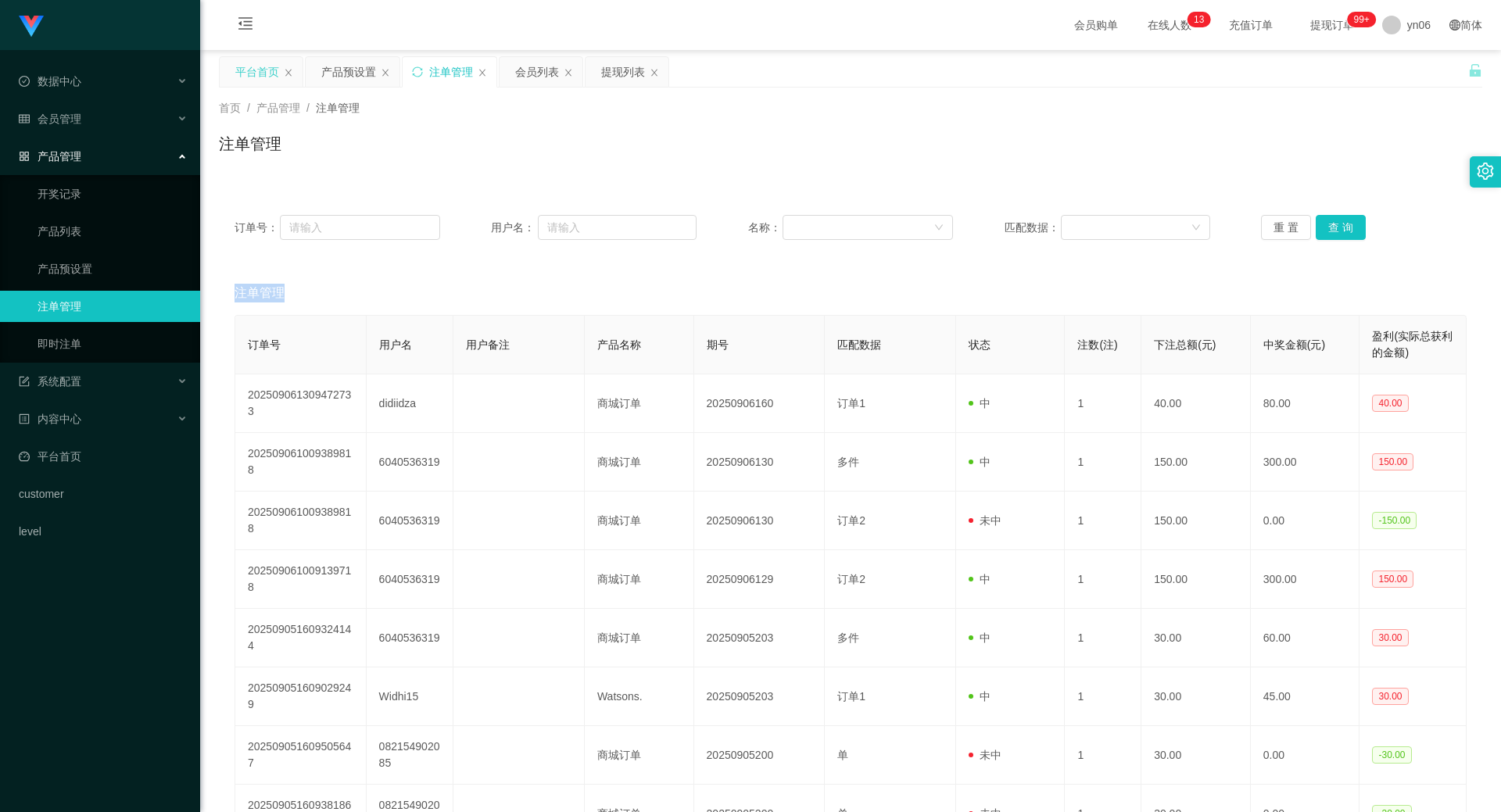
click at [263, 76] on div "平台首页" at bounding box center [256, 72] width 44 height 30
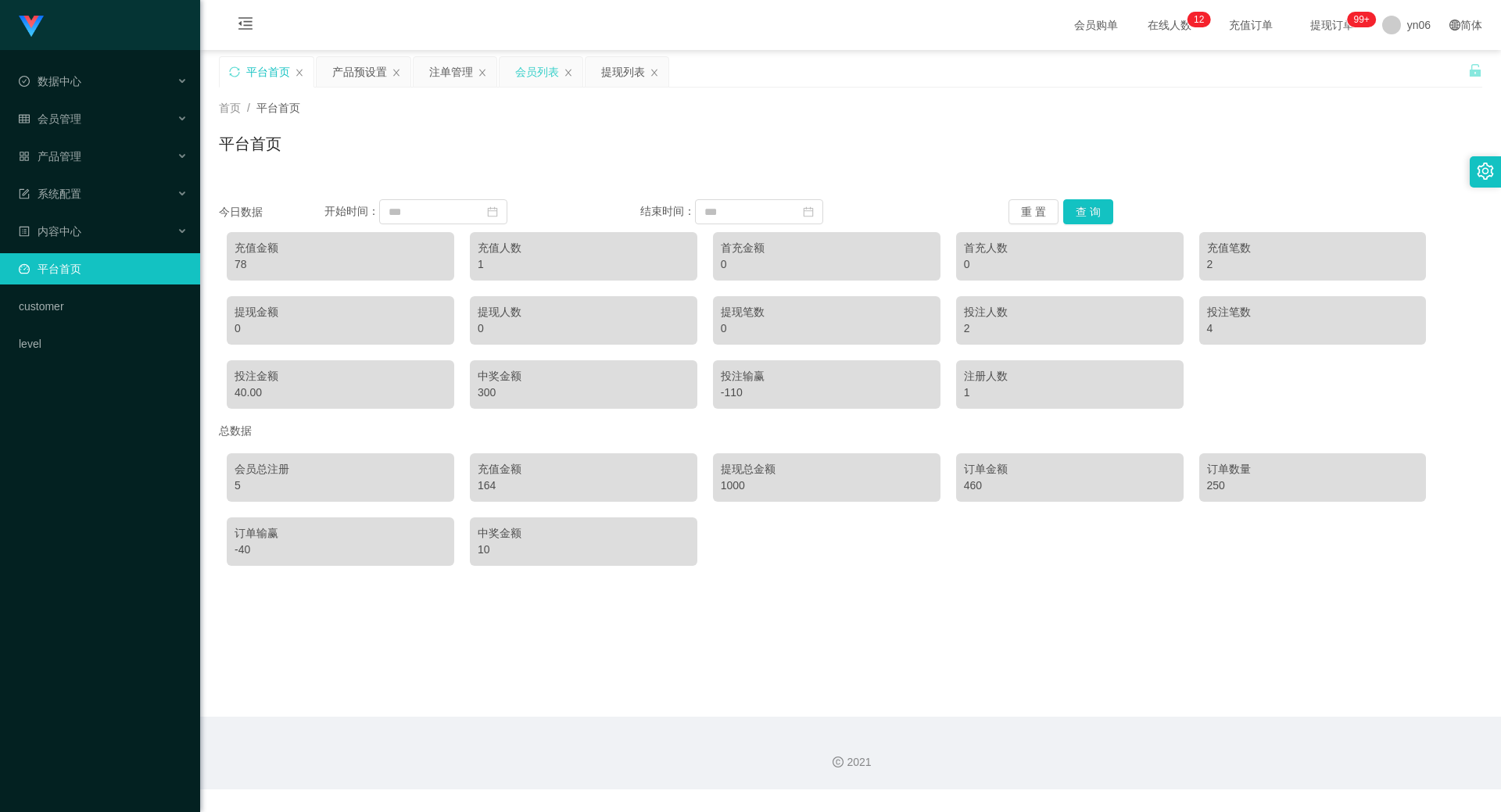
click at [534, 79] on div "会员列表" at bounding box center [537, 72] width 44 height 30
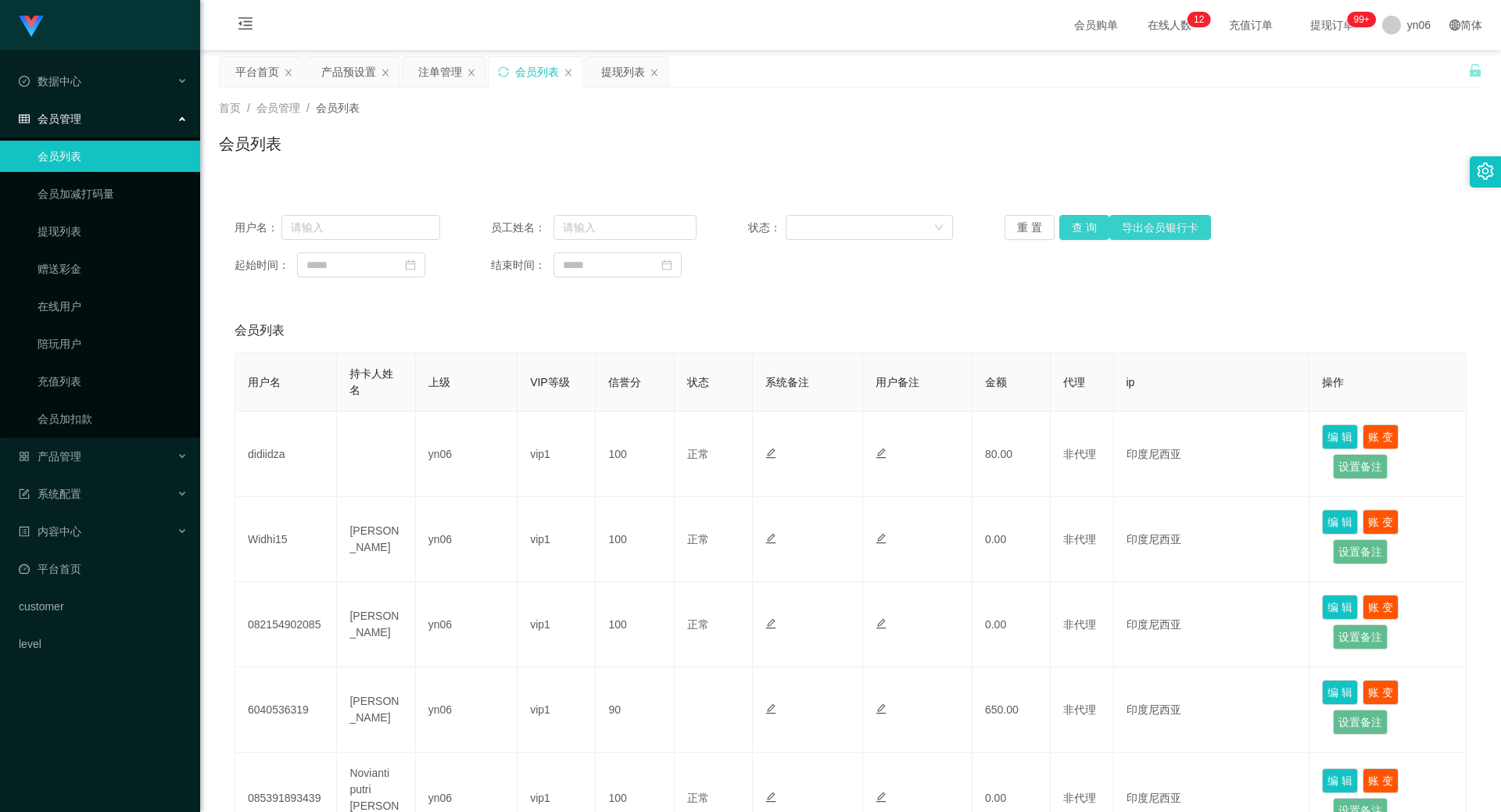
click at [1090, 234] on button "查 询" at bounding box center [1084, 227] width 50 height 25
click at [1089, 235] on div "重 置 查 询 导出会员银行卡" at bounding box center [1106, 227] width 206 height 25
click at [1089, 235] on button "查 询" at bounding box center [1084, 227] width 50 height 25
click at [1089, 236] on div "重 置 查 询 导出会员银行卡" at bounding box center [1106, 227] width 206 height 25
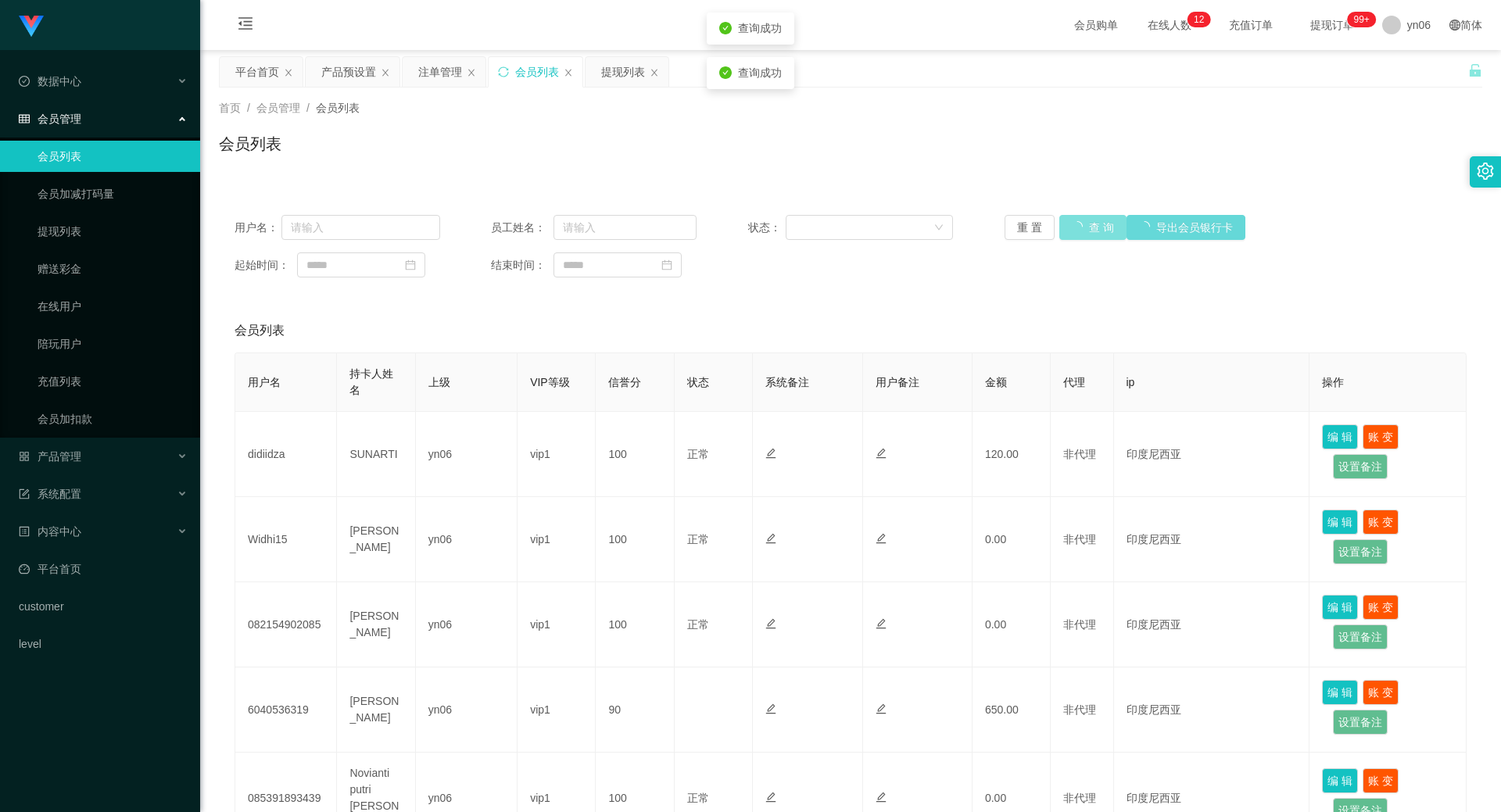
click at [1089, 236] on button "查 询" at bounding box center [1092, 227] width 67 height 25
click at [1089, 237] on div "重 置 查 询 导出会员银行卡" at bounding box center [1106, 227] width 206 height 25
click at [1089, 237] on button "查 询" at bounding box center [1084, 227] width 50 height 25
click at [1089, 237] on div "重 置 查 询 导出会员银行卡" at bounding box center [1106, 227] width 206 height 25
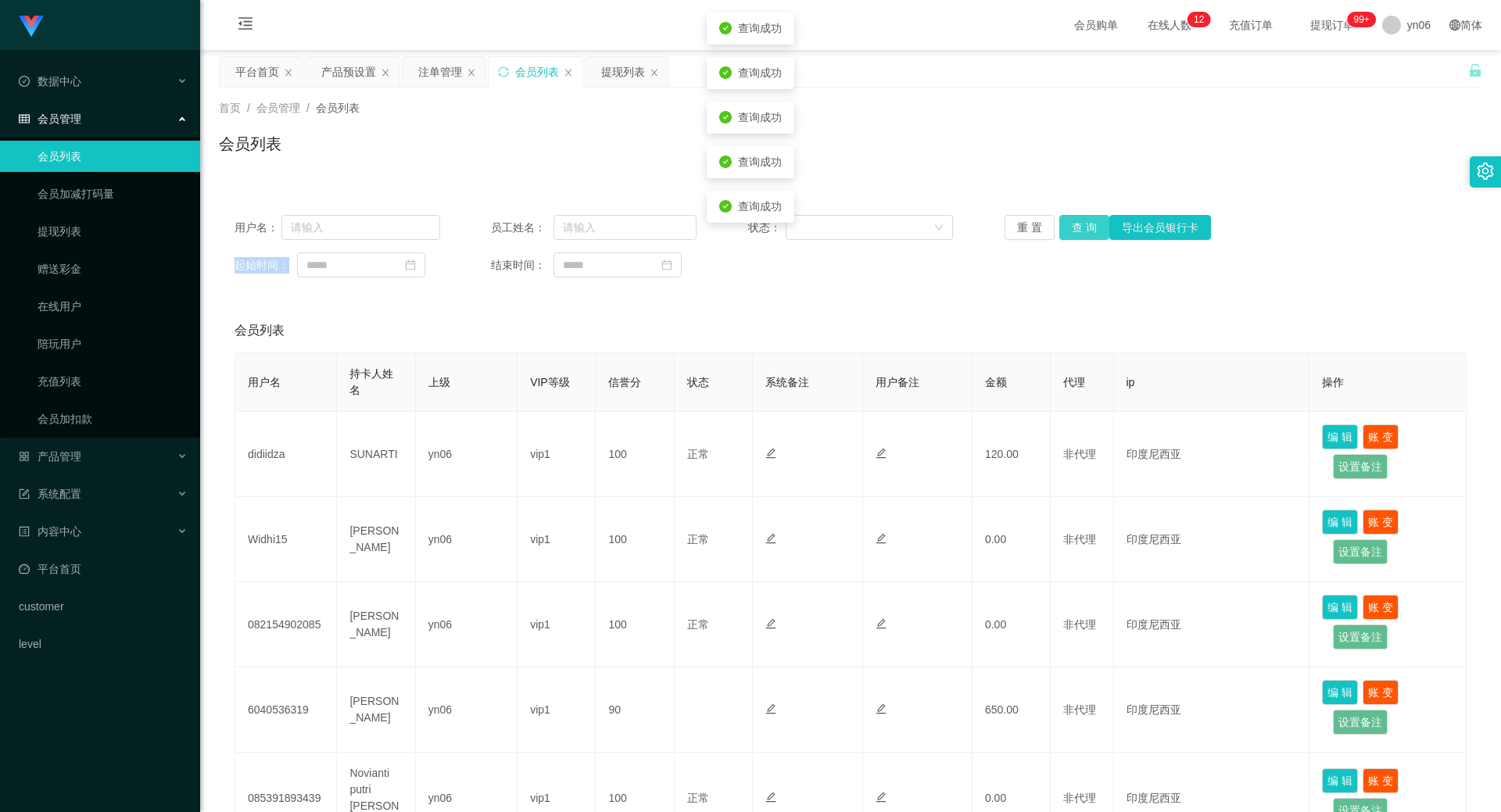
click at [1089, 237] on button "查 询" at bounding box center [1084, 227] width 50 height 25
click at [1089, 237] on div "重 置 查 询 导出会员银行卡" at bounding box center [1106, 227] width 206 height 25
click at [1094, 226] on button "查 询" at bounding box center [1084, 227] width 50 height 25
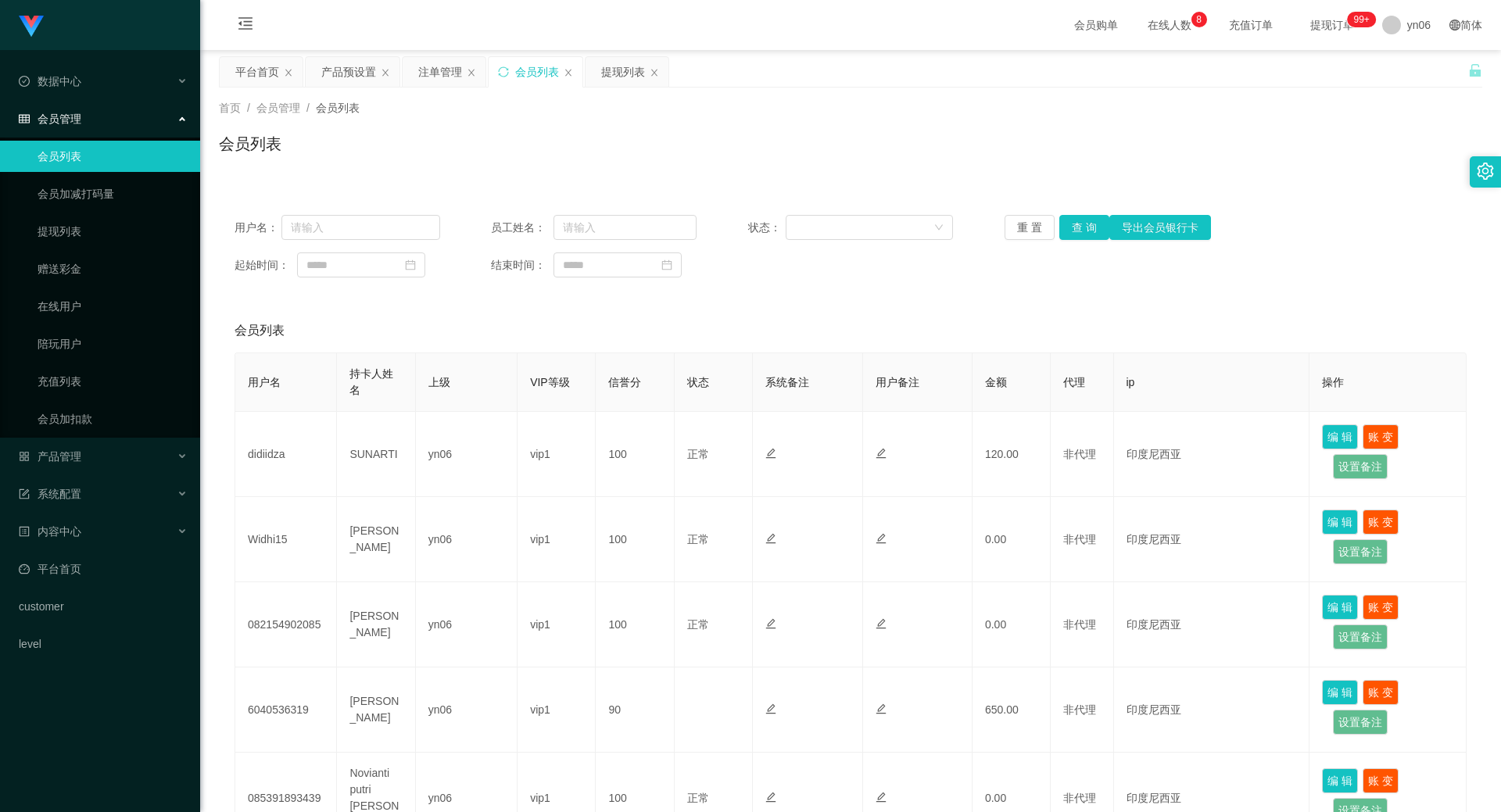
click at [1091, 227] on div "重 置 查 询 导出会员银行卡" at bounding box center [1106, 227] width 206 height 25
click at [1091, 227] on button "查 询" at bounding box center [1084, 227] width 50 height 25
drag, startPoint x: 1091, startPoint y: 227, endPoint x: 934, endPoint y: 153, distance: 173.6
click at [1090, 227] on div "重 置 查 询 导出会员银行卡" at bounding box center [1106, 227] width 206 height 25
click at [1089, 227] on button "查 询" at bounding box center [1084, 227] width 50 height 25
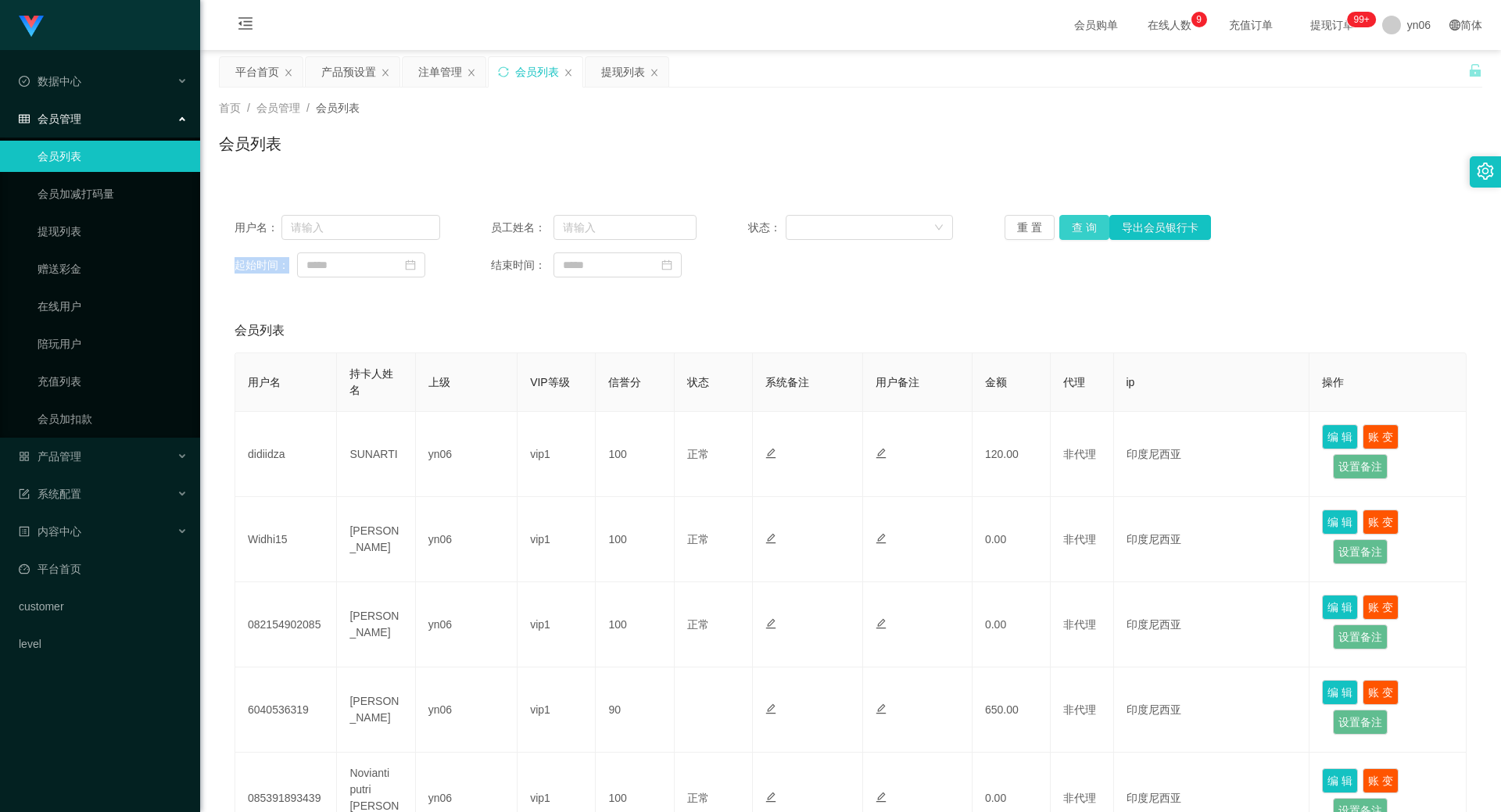
click at [1067, 235] on button "查 询" at bounding box center [1084, 227] width 50 height 25
click at [1067, 234] on button "查 询" at bounding box center [1092, 227] width 67 height 25
click at [1067, 234] on div "重 置 查 询 导出会员银行卡" at bounding box center [1106, 227] width 206 height 25
click at [1066, 234] on button "查 询" at bounding box center [1092, 227] width 67 height 25
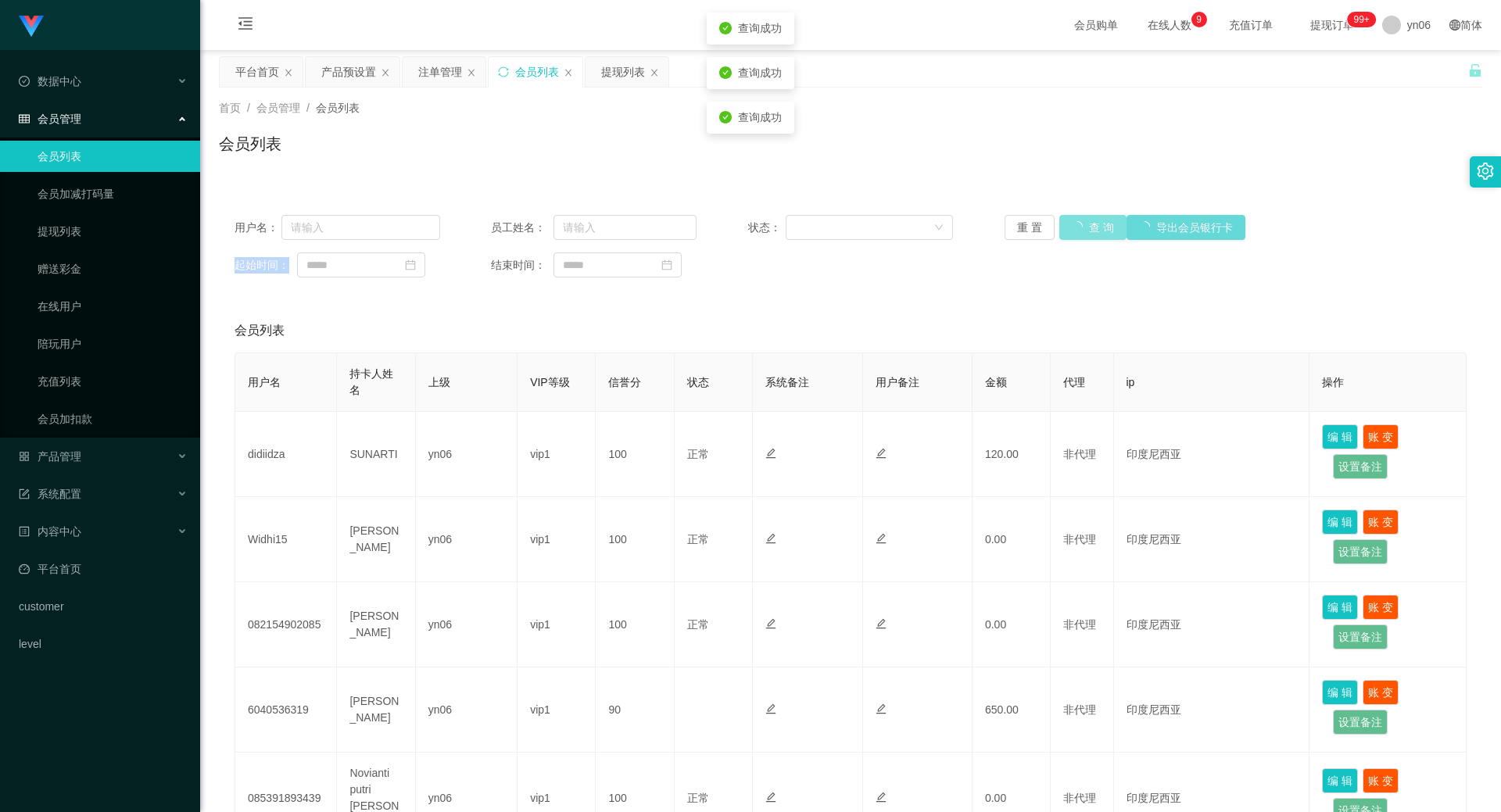
click at [1066, 234] on div "重 置 查 询 导出会员银行卡" at bounding box center [1106, 227] width 206 height 25
click at [1066, 234] on button "查 询" at bounding box center [1092, 227] width 67 height 25
click at [1065, 234] on div "重 置 查 询 导出会员银行卡" at bounding box center [1106, 227] width 206 height 25
click at [1064, 234] on button "查 询" at bounding box center [1084, 227] width 50 height 25
click at [1064, 234] on div "重 置 查 询 导出会员银行卡" at bounding box center [1106, 227] width 206 height 25
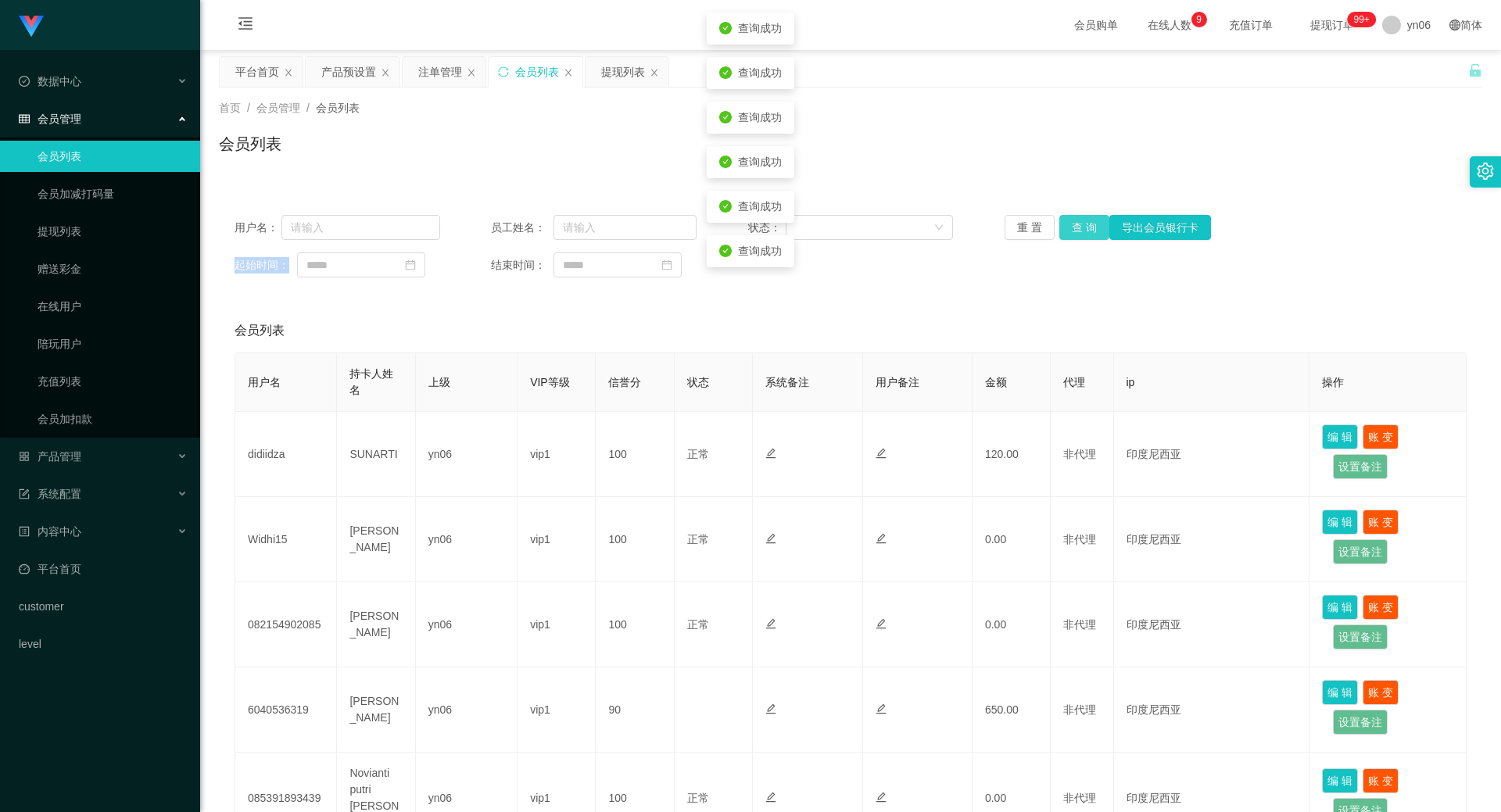
click at [1064, 233] on button "查 询" at bounding box center [1084, 227] width 50 height 25
click at [1064, 233] on div "重 置 查 询 导出会员银行卡" at bounding box center [1106, 227] width 206 height 25
click at [1066, 232] on button "查 询" at bounding box center [1084, 227] width 50 height 25
click at [1067, 228] on button "查 询" at bounding box center [1084, 227] width 50 height 25
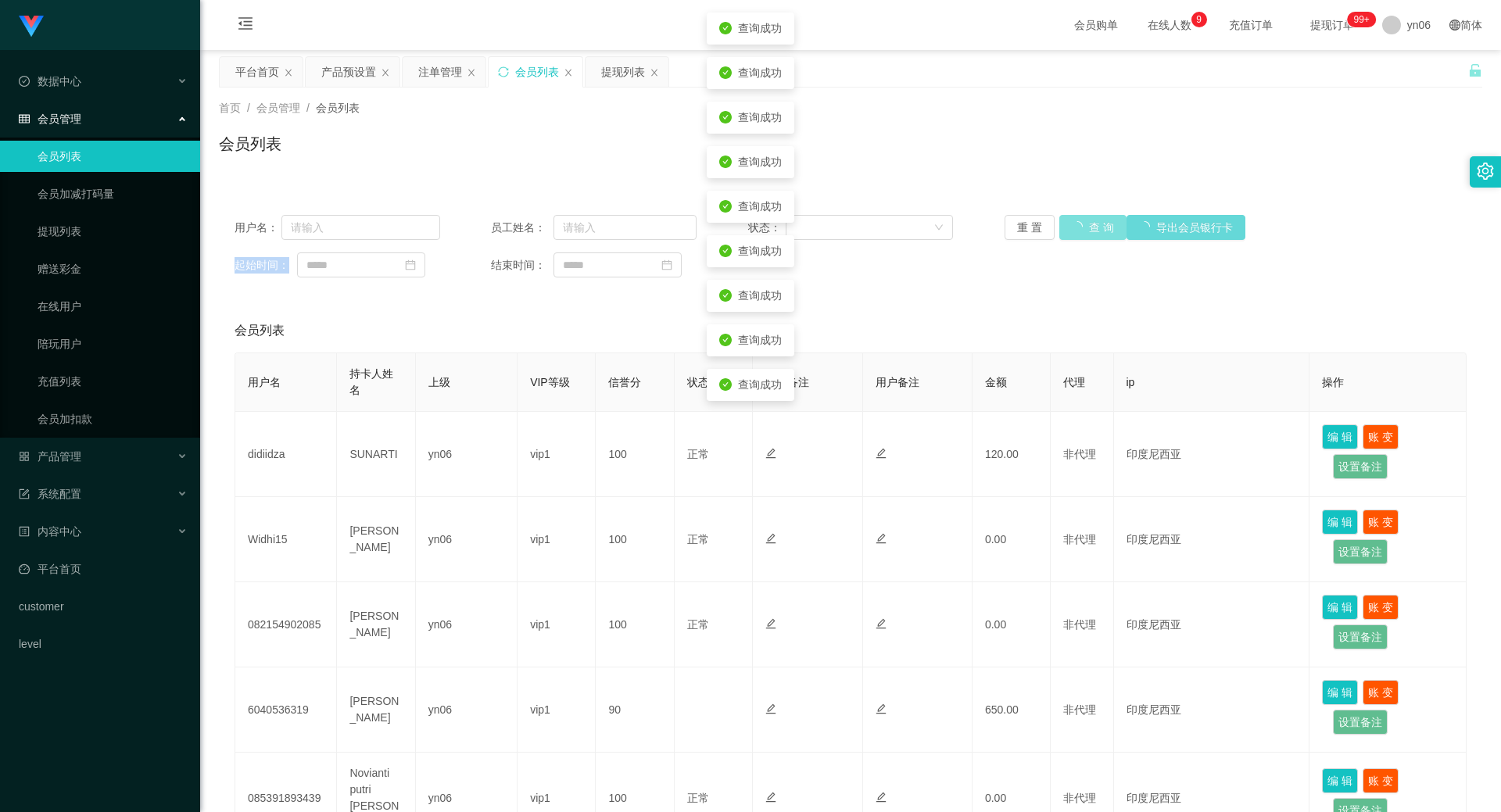
click at [1067, 228] on div "重 置 查 询 导出会员银行卡" at bounding box center [1106, 227] width 206 height 25
click at [1067, 229] on button "查 询" at bounding box center [1092, 227] width 67 height 25
drag, startPoint x: 1067, startPoint y: 230, endPoint x: 997, endPoint y: 234, distance: 70.1
click at [1067, 230] on button "查 询" at bounding box center [1092, 227] width 67 height 25
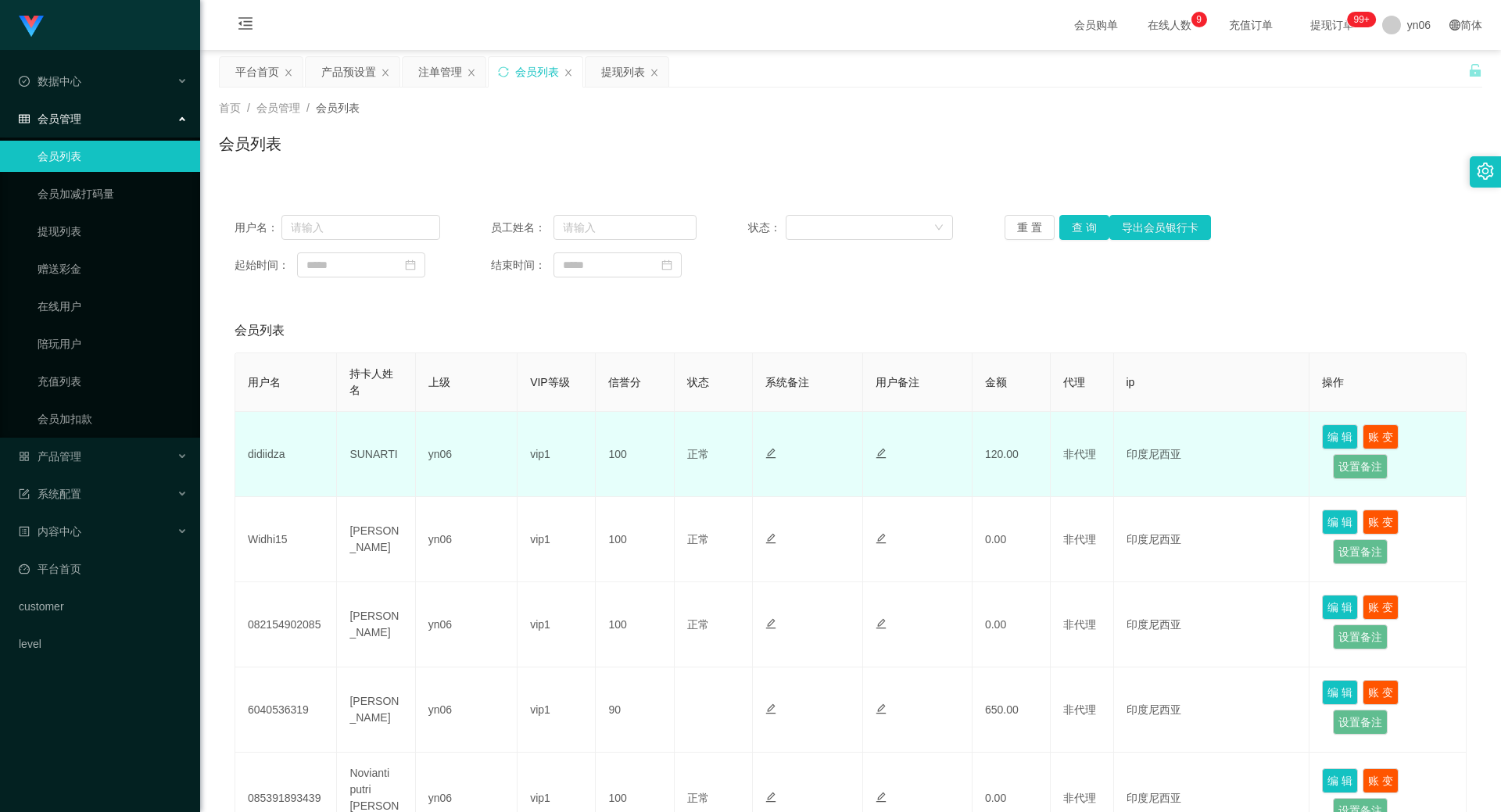
click at [289, 459] on td "didiidza" at bounding box center [285, 454] width 102 height 85
click at [270, 455] on td "didiidza" at bounding box center [285, 454] width 102 height 85
copy td "didiidza"
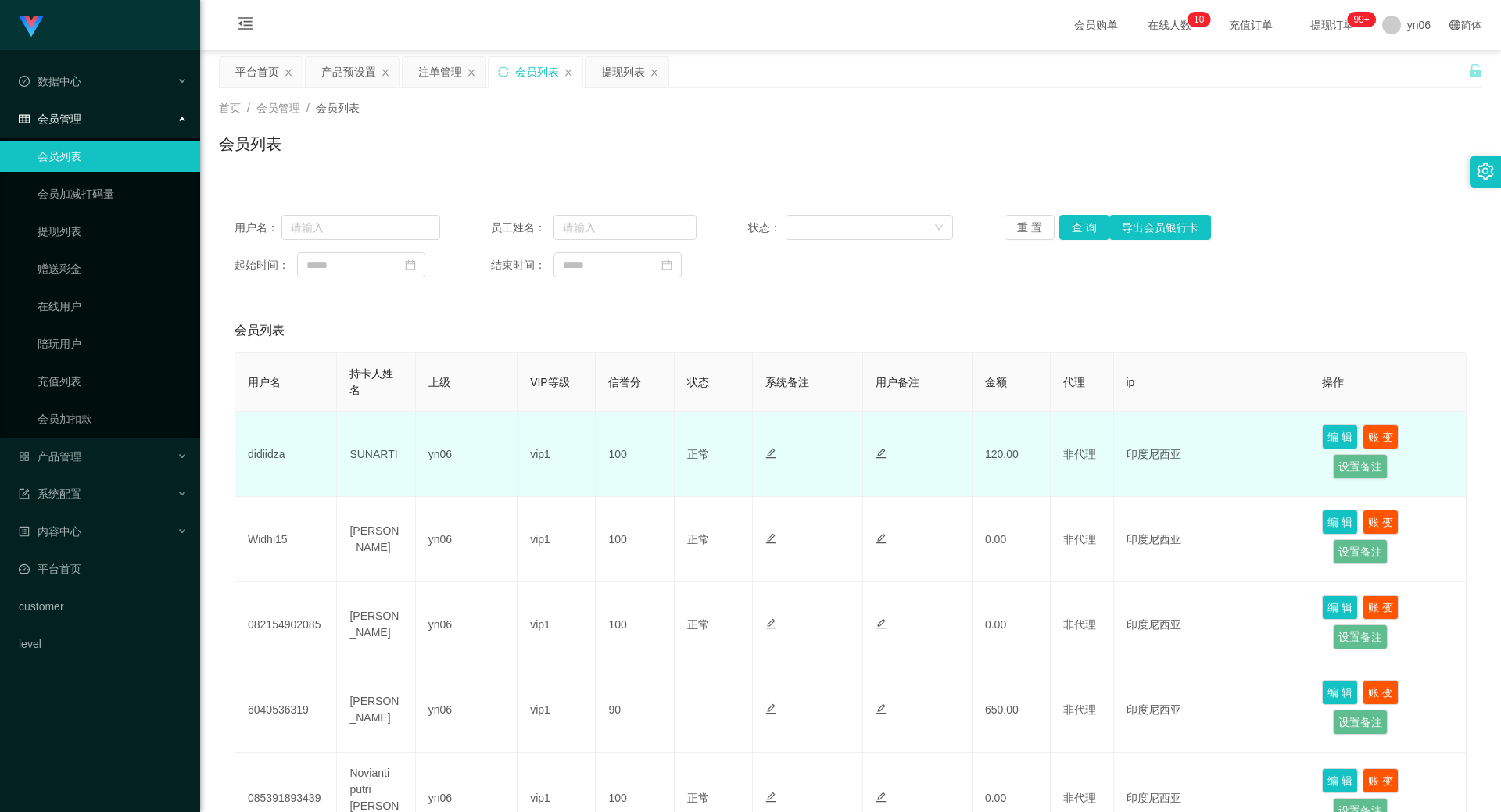
click at [384, 466] on td "SUNARTI" at bounding box center [375, 454] width 78 height 85
copy td "SUNARTI"
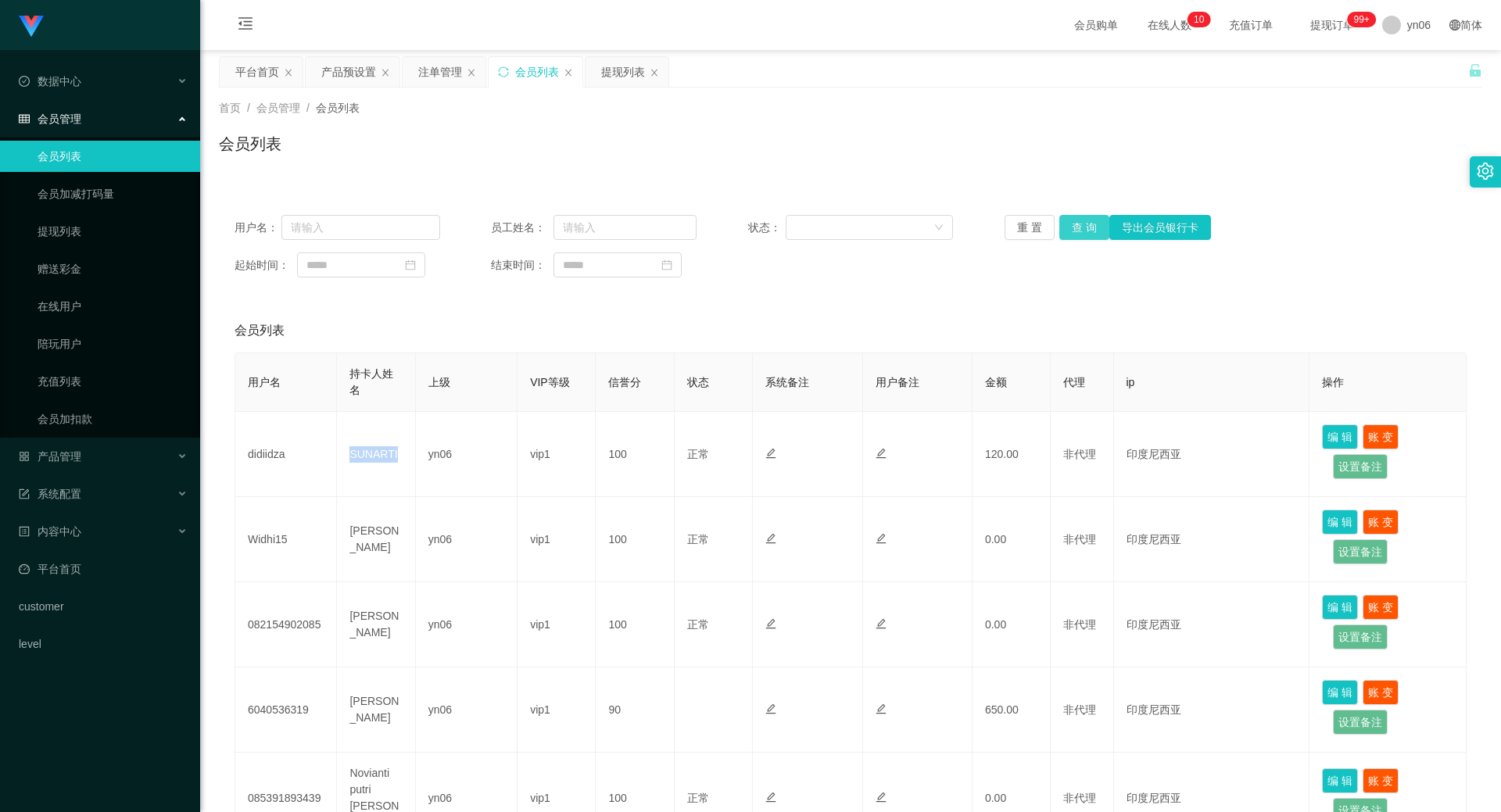
click at [1090, 220] on button "查 询" at bounding box center [1084, 227] width 50 height 25
click at [1085, 224] on button "查 询" at bounding box center [1084, 227] width 50 height 25
click at [1089, 227] on button "查 询" at bounding box center [1084, 227] width 50 height 25
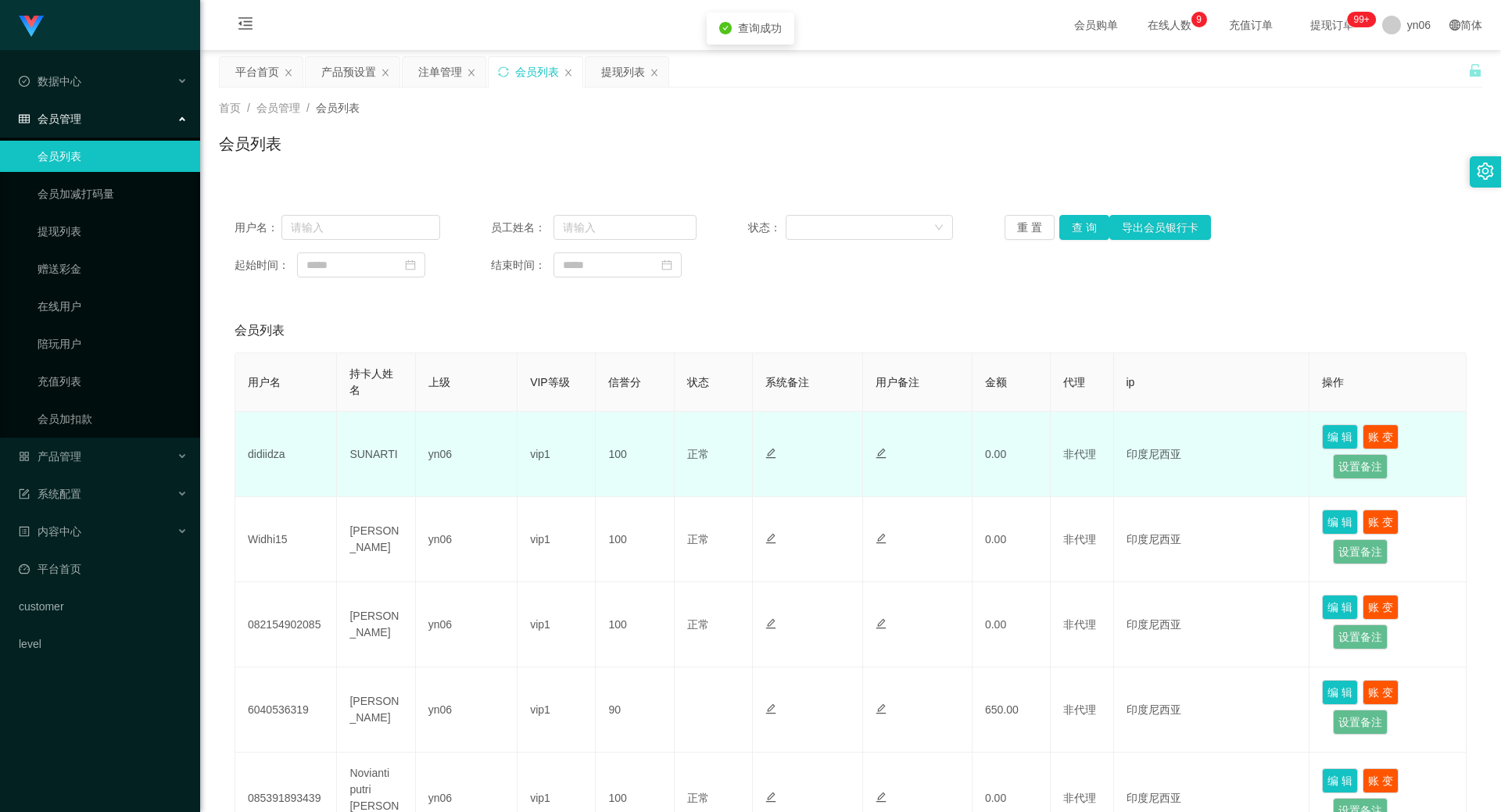
click at [275, 452] on td "didiidza" at bounding box center [285, 454] width 102 height 85
copy td "didiidza"
drag, startPoint x: 447, startPoint y: 450, endPoint x: 401, endPoint y: 477, distance: 53.3
click at [445, 451] on td "yn06" at bounding box center [466, 454] width 102 height 85
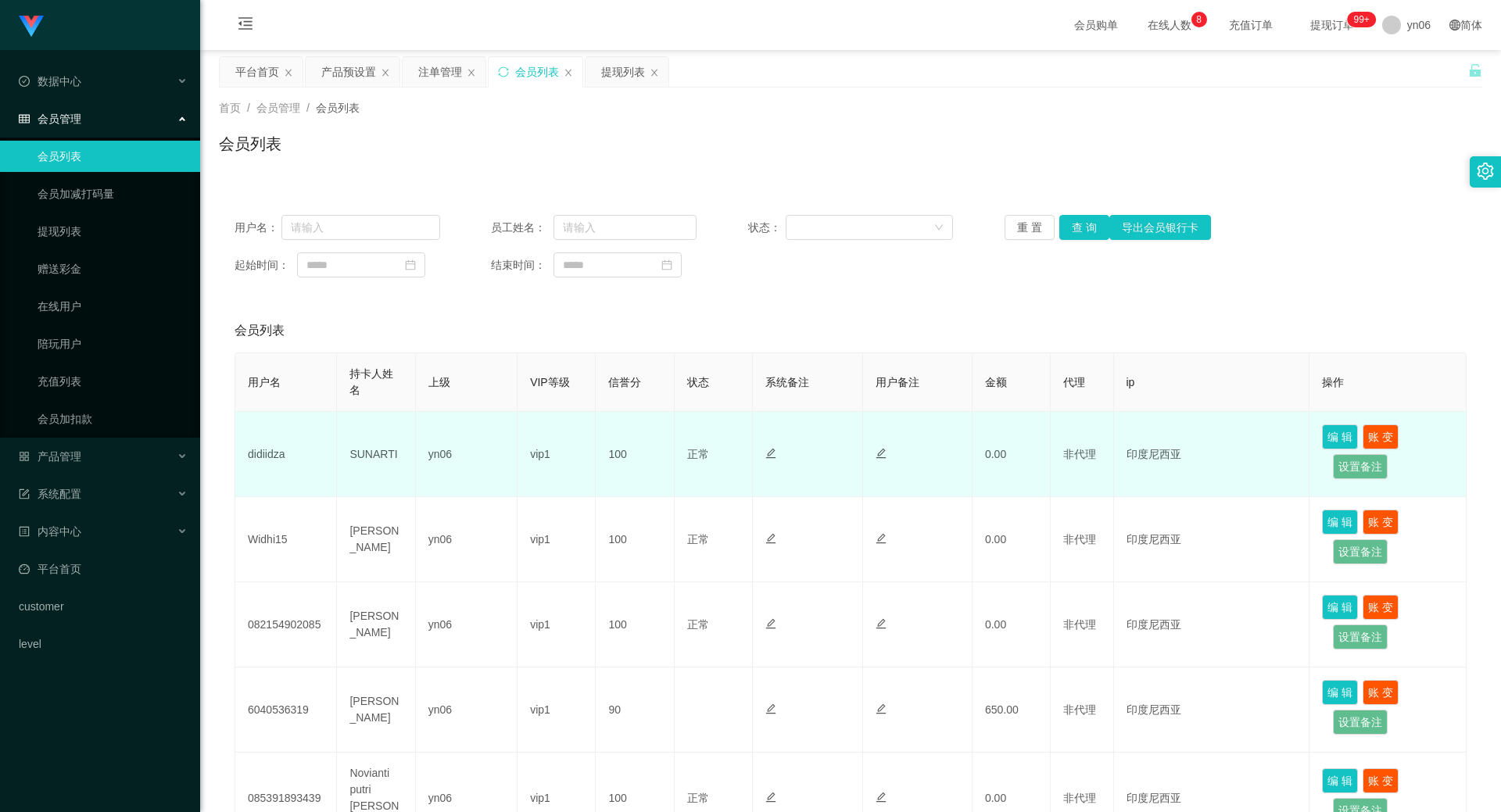
click at [389, 457] on td "SUNARTI" at bounding box center [375, 454] width 78 height 85
